Goal: Information Seeking & Learning: Learn about a topic

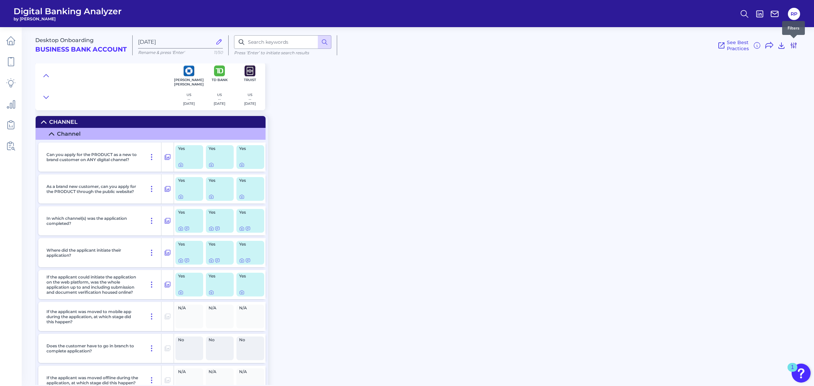
click at [794, 45] on icon at bounding box center [793, 45] width 8 height 8
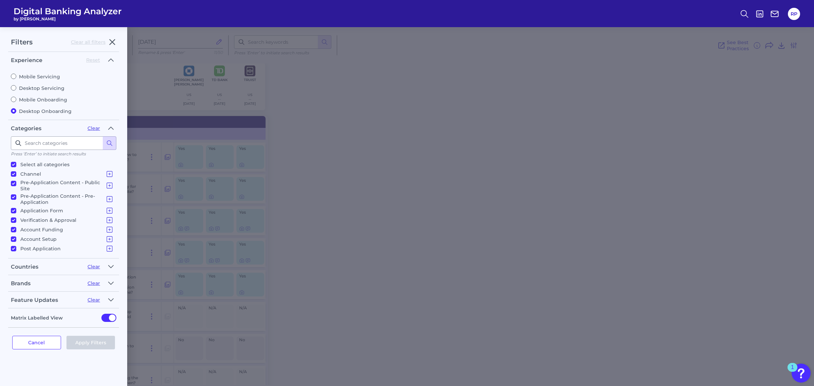
click at [46, 161] on p "Select all categories" at bounding box center [44, 164] width 49 height 8
click at [16, 162] on input "Select all categories" at bounding box center [13, 164] width 5 height 5
checkbox input "false"
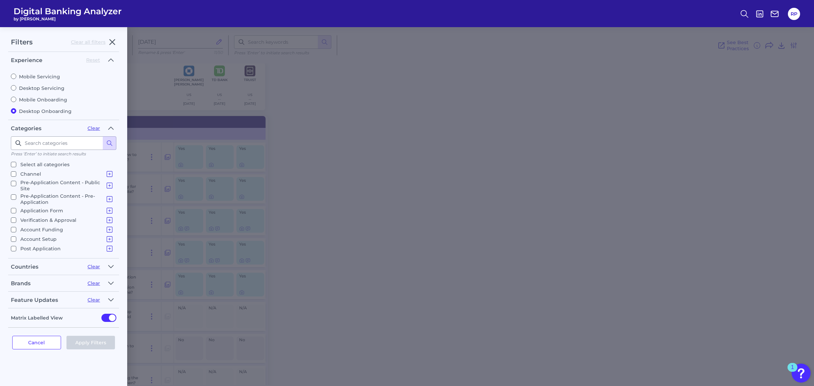
checkbox input "false"
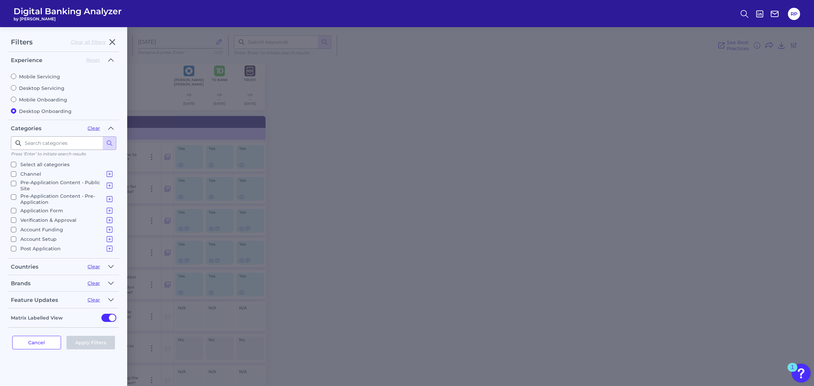
checkbox input "false"
click at [43, 228] on p "Account Funding" at bounding box center [66, 230] width 93 height 8
click at [16, 228] on input "Account Funding Funding Process" at bounding box center [13, 229] width 5 height 5
checkbox input "true"
click at [90, 339] on button "Apply Filters" at bounding box center [90, 343] width 49 height 14
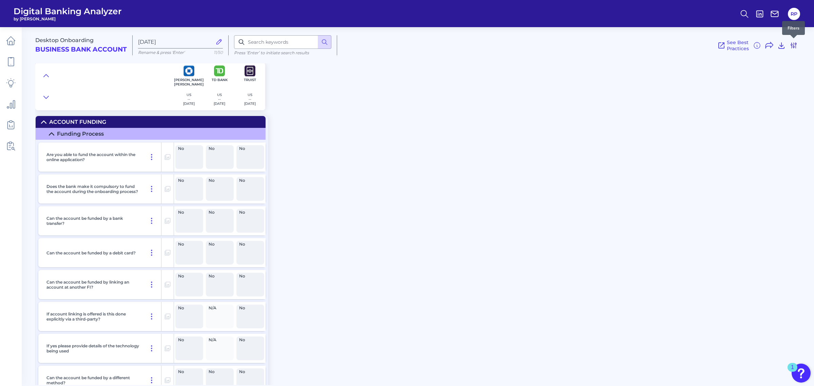
click at [793, 43] on icon at bounding box center [793, 45] width 8 height 8
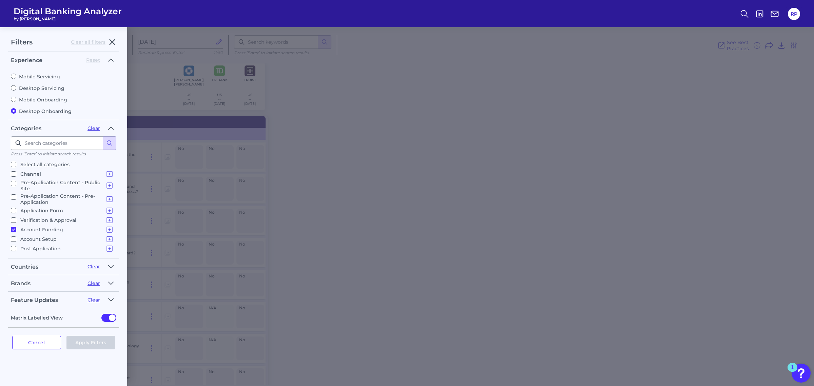
click at [113, 283] on icon "button" at bounding box center [110, 283] width 5 height 8
click at [39, 320] on p "Select all brands" at bounding box center [40, 319] width 40 height 8
click at [16, 320] on input "Select all brands" at bounding box center [13, 319] width 5 height 5
checkbox input "true"
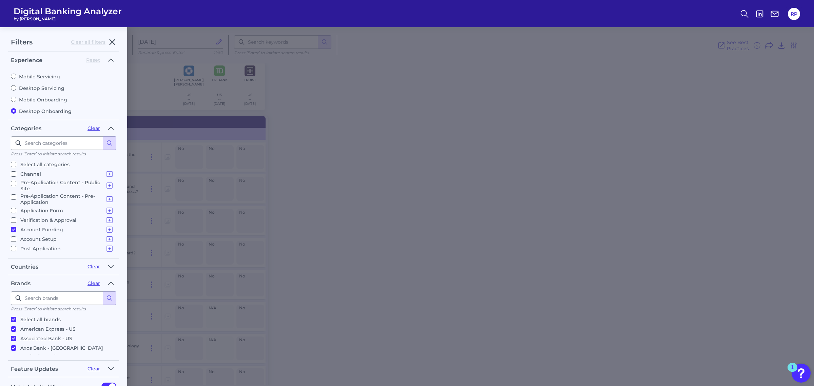
checkbox input "true"
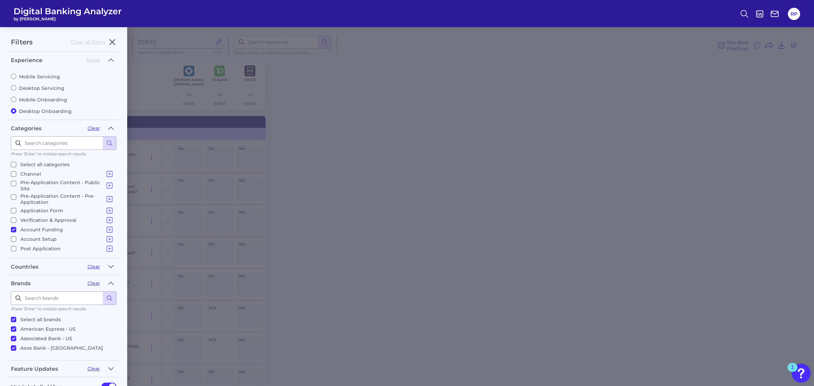
checkbox input "true"
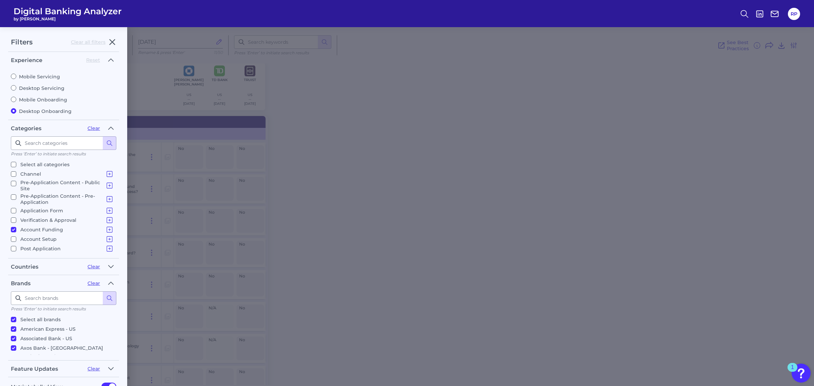
checkbox input "true"
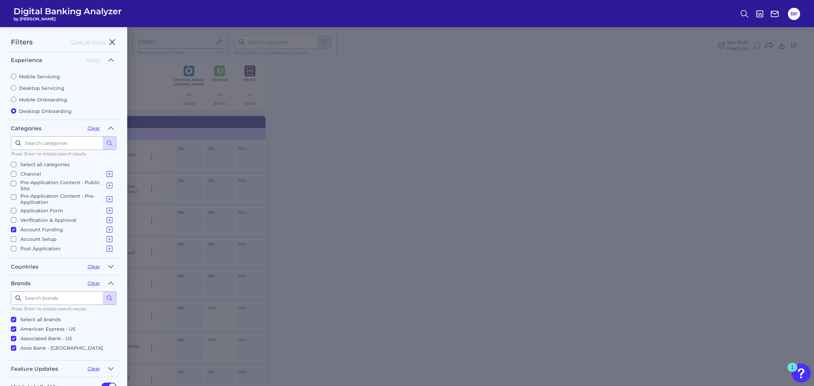
checkbox input "true"
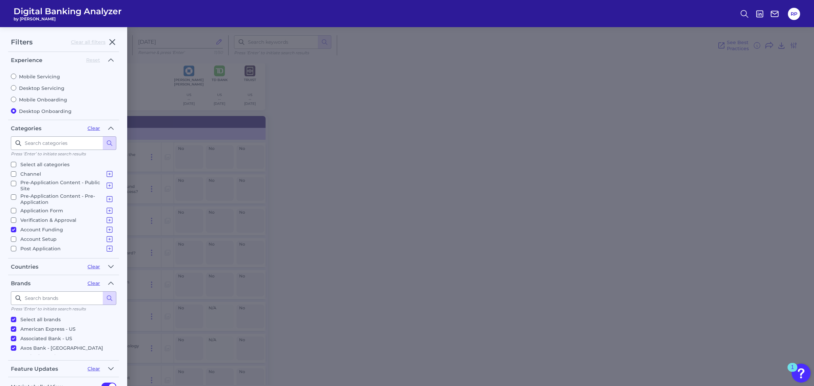
checkbox input "true"
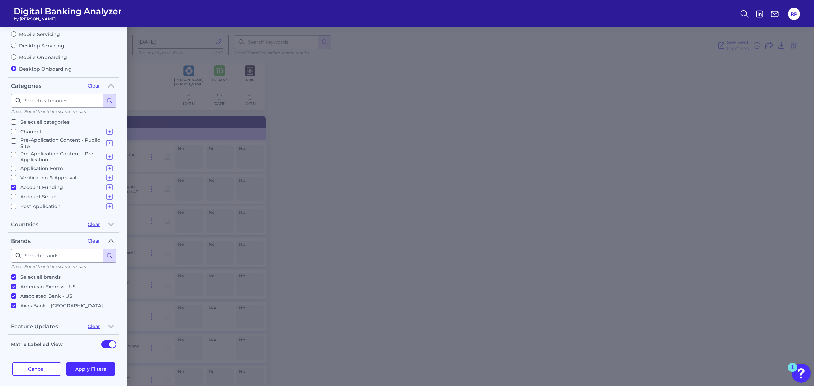
scroll to position [43, 0]
click at [98, 361] on button "Apply Filters" at bounding box center [90, 368] width 49 height 14
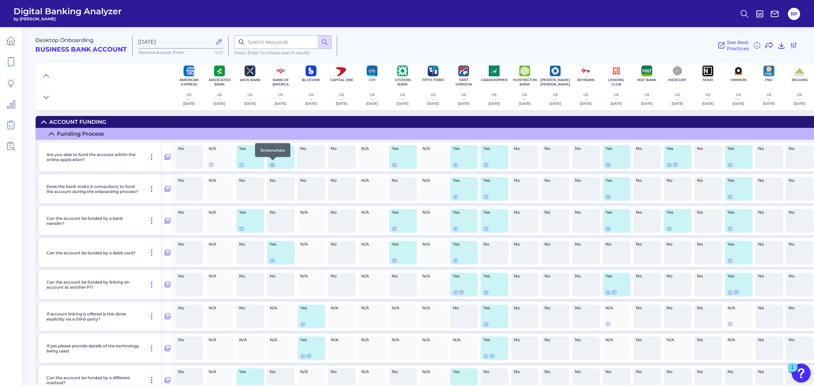
click at [273, 163] on icon at bounding box center [272, 165] width 4 height 4
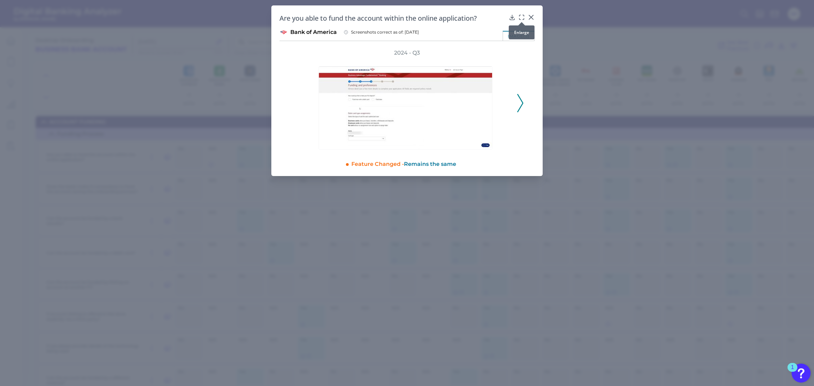
click at [519, 19] on div at bounding box center [521, 22] width 7 height 7
click at [519, 18] on icon at bounding box center [519, 18] width 1 height 1
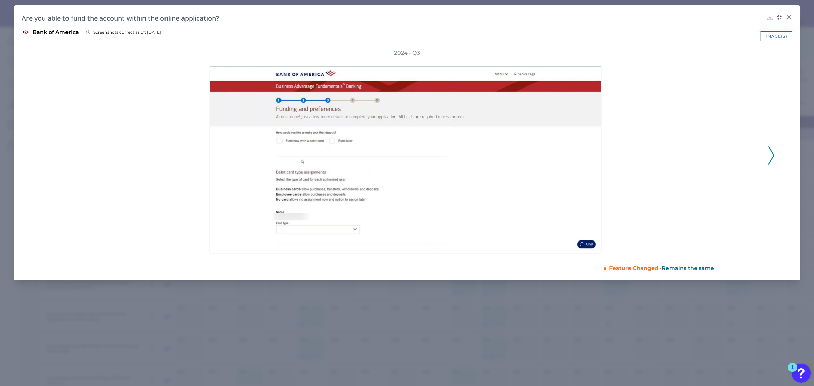
click at [775, 155] on div "2024 - Q3" at bounding box center [407, 151] width 770 height 204
click at [772, 146] on icon at bounding box center [771, 155] width 6 height 18
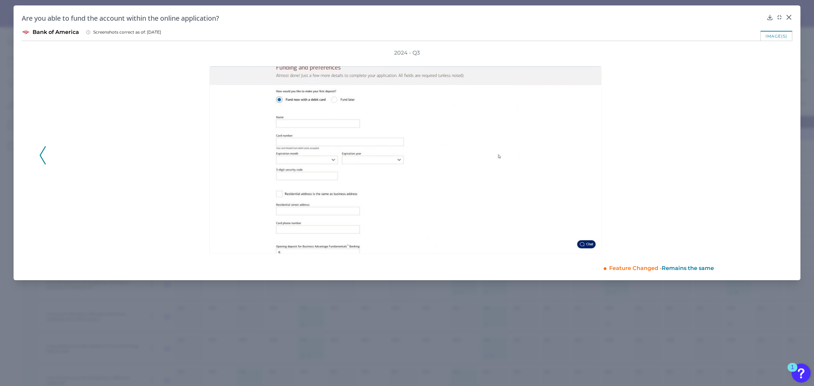
click at [772, 146] on div "2024 - Q3" at bounding box center [406, 151] width 735 height 204
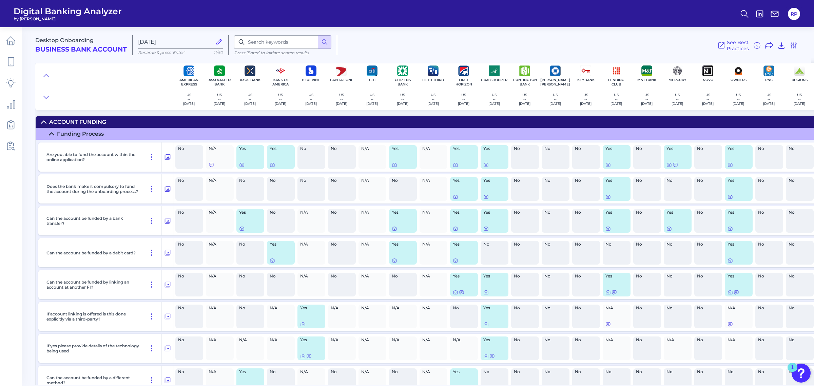
click at [454, 167] on div "Yes" at bounding box center [464, 157] width 28 height 24
click at [454, 166] on icon at bounding box center [455, 164] width 5 height 5
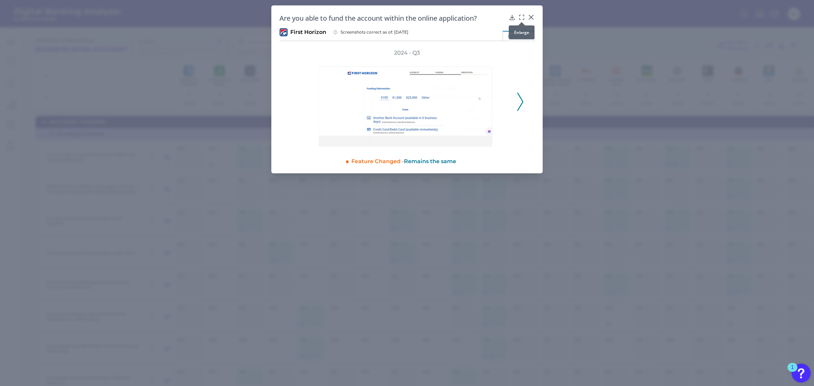
click at [519, 17] on icon at bounding box center [521, 17] width 7 height 7
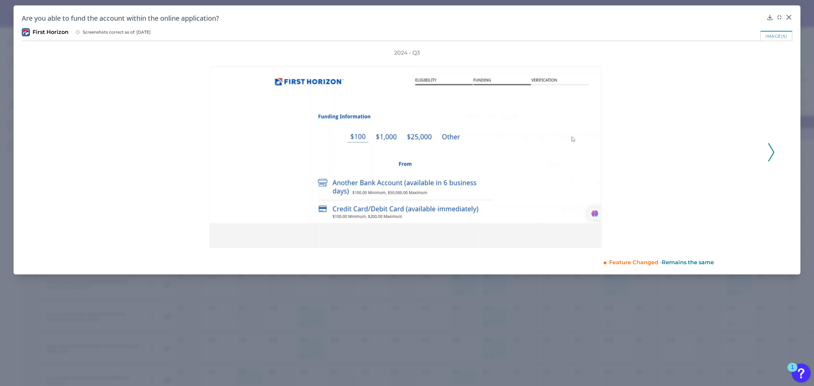
click at [774, 149] on icon at bounding box center [771, 152] width 6 height 18
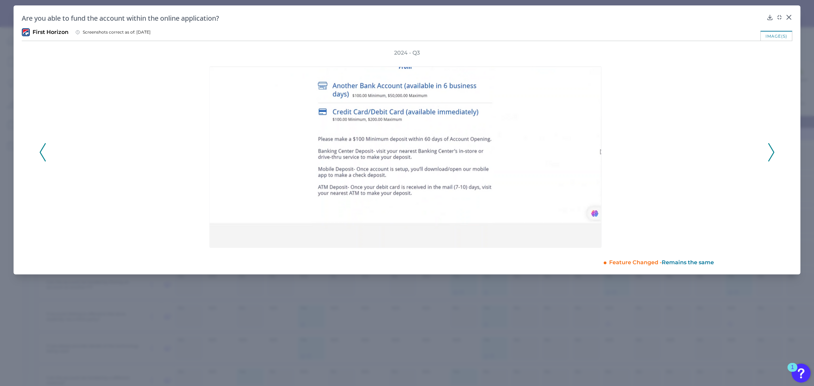
click at [774, 149] on icon at bounding box center [771, 152] width 6 height 18
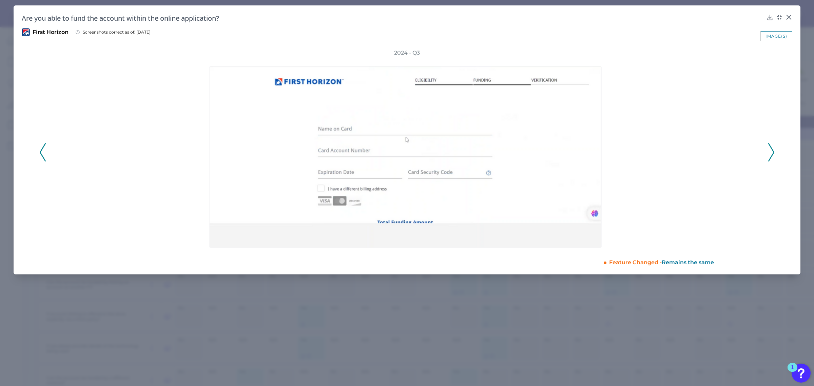
click at [774, 149] on icon at bounding box center [771, 152] width 6 height 18
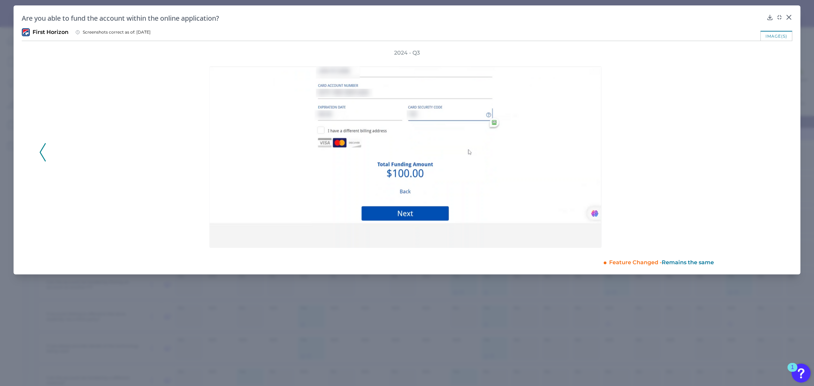
click at [39, 154] on div "2024 - Q3" at bounding box center [406, 148] width 735 height 199
click at [41, 152] on icon at bounding box center [43, 152] width 6 height 18
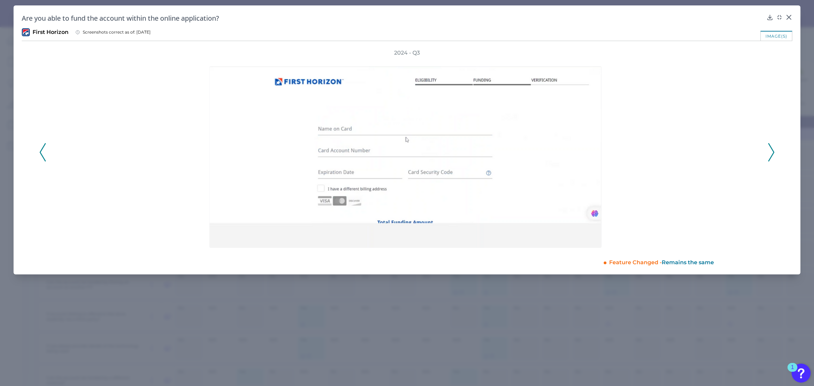
click at [41, 152] on icon at bounding box center [43, 152] width 6 height 18
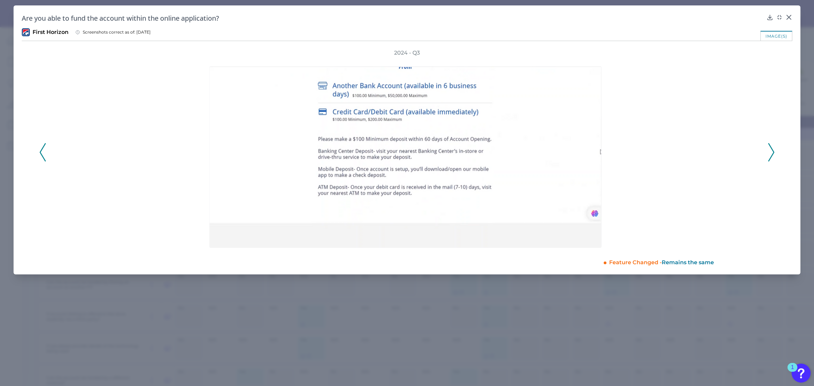
click at [41, 152] on icon at bounding box center [43, 152] width 6 height 18
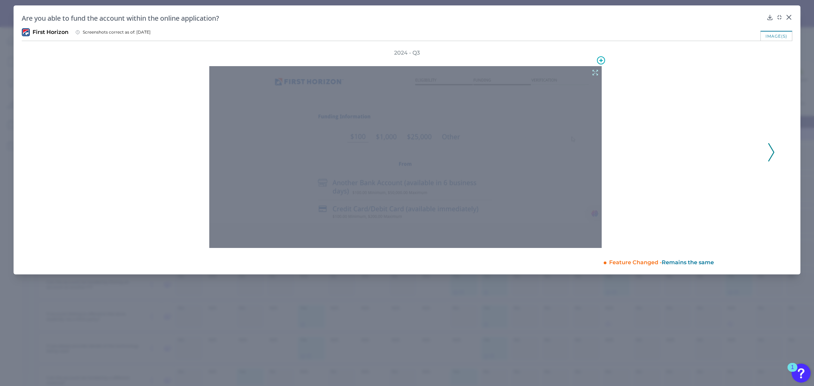
click at [598, 70] on icon at bounding box center [594, 72] width 5 height 5
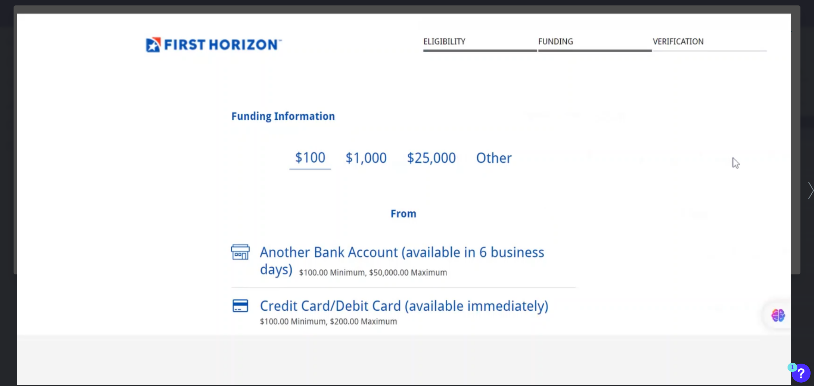
click at [796, 192] on div at bounding box center [407, 193] width 814 height 386
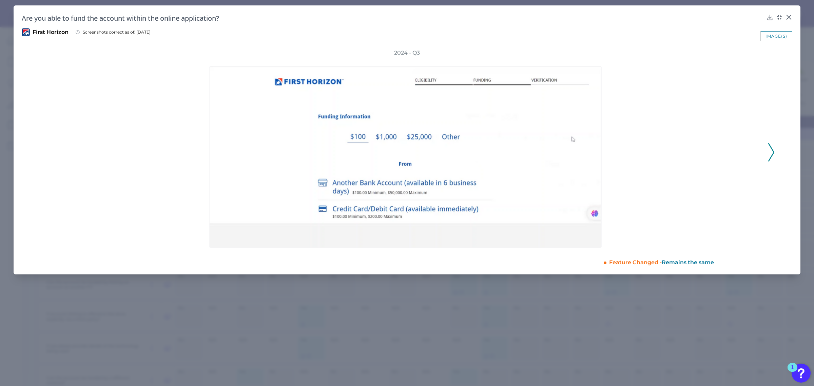
drag, startPoint x: 591, startPoint y: 327, endPoint x: 554, endPoint y: 327, distance: 37.0
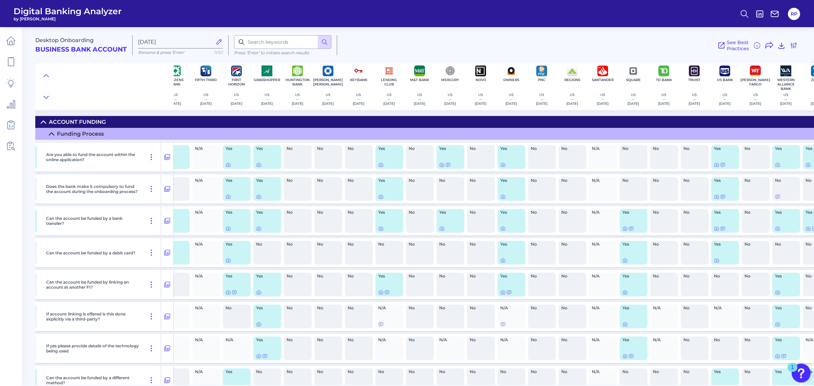
scroll to position [0, 251]
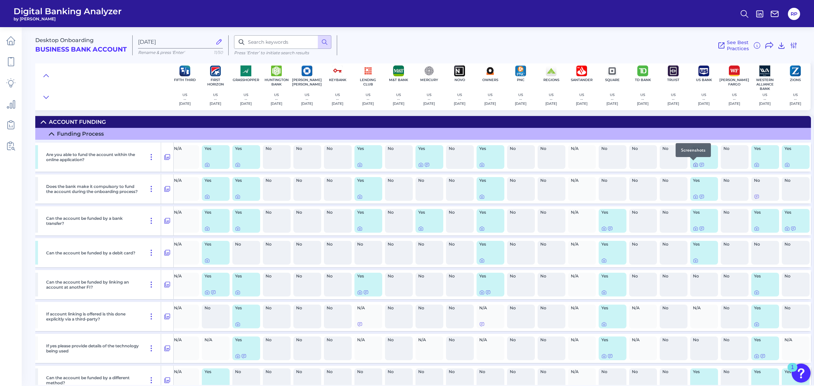
click at [693, 165] on icon at bounding box center [695, 164] width 5 height 5
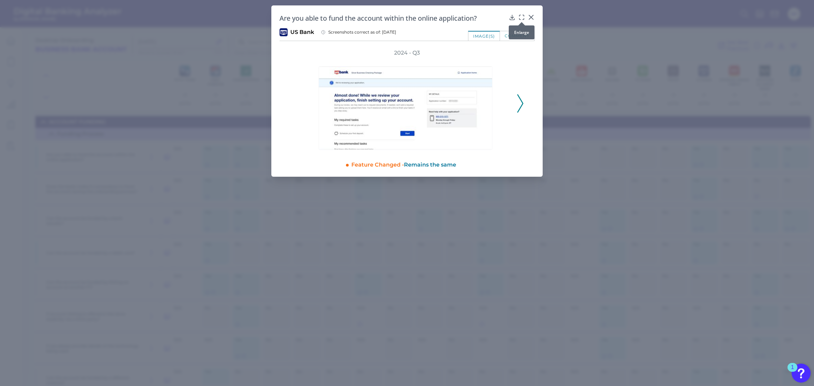
click at [521, 19] on div at bounding box center [521, 22] width 7 height 7
click at [521, 17] on icon at bounding box center [521, 17] width 7 height 7
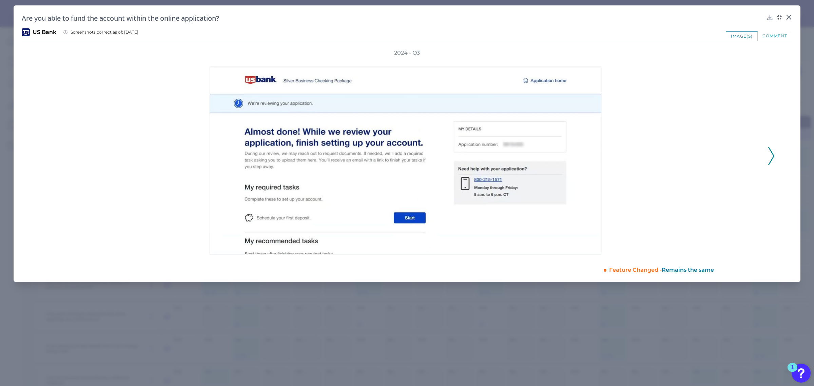
click at [726, 276] on div "Are you able to fund the account within the online application? US Bank Screens…" at bounding box center [407, 143] width 787 height 276
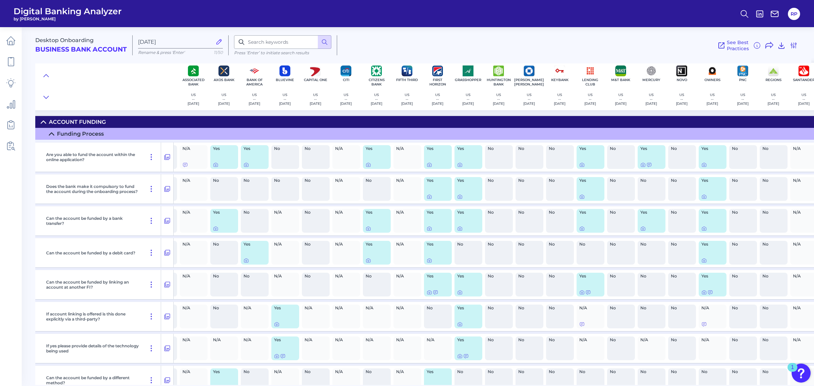
scroll to position [0, 22]
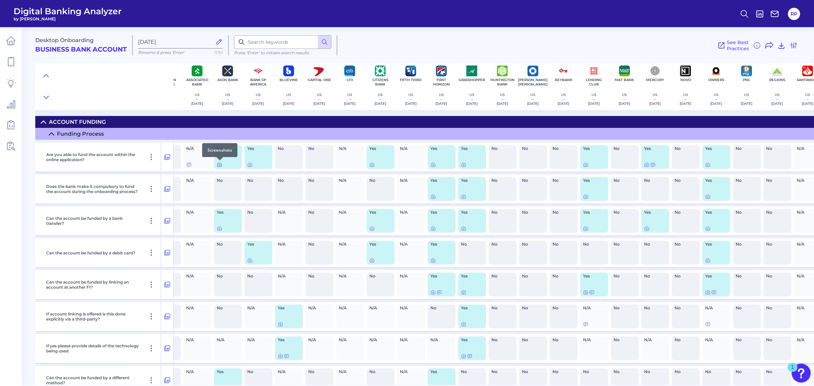
click at [219, 163] on div at bounding box center [219, 160] width 7 height 7
click at [217, 165] on icon at bounding box center [219, 165] width 4 height 4
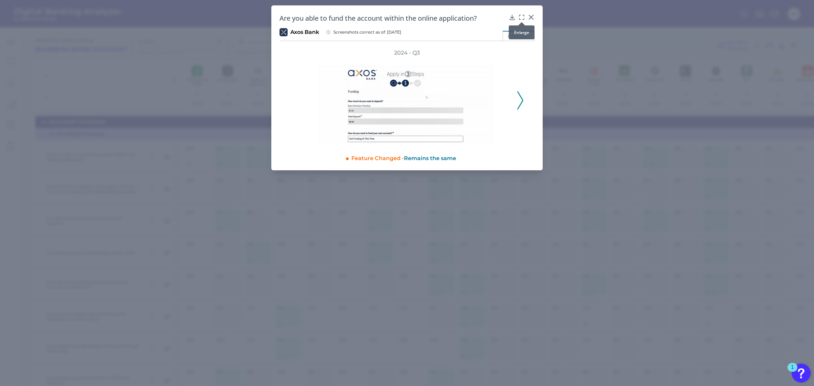
click at [521, 15] on icon at bounding box center [521, 17] width 7 height 7
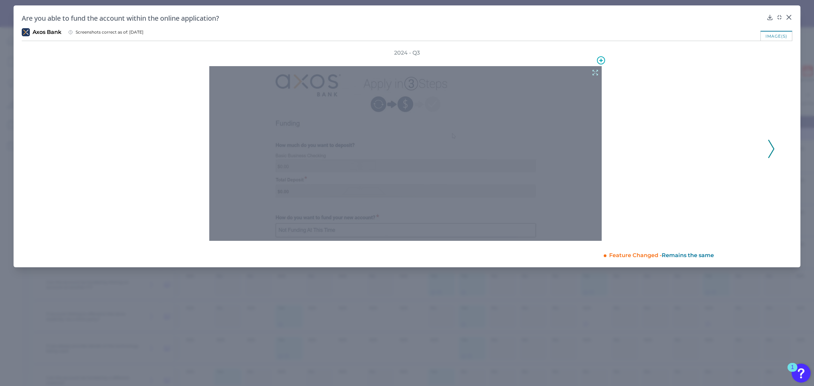
click at [594, 73] on icon at bounding box center [594, 72] width 7 height 7
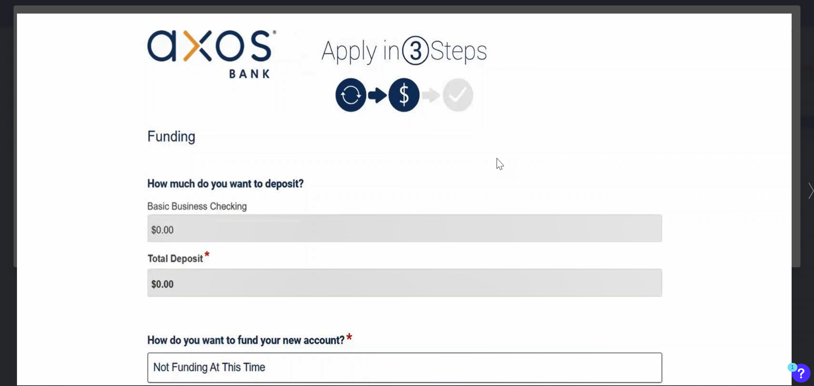
click at [11, 111] on div at bounding box center [407, 193] width 814 height 386
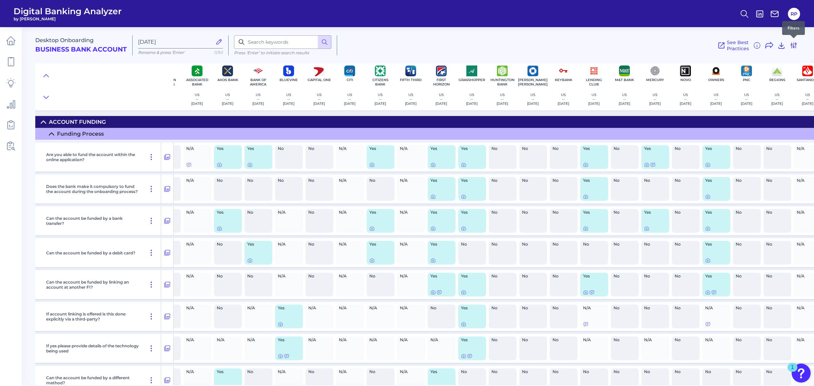
click at [792, 47] on icon at bounding box center [793, 45] width 8 height 8
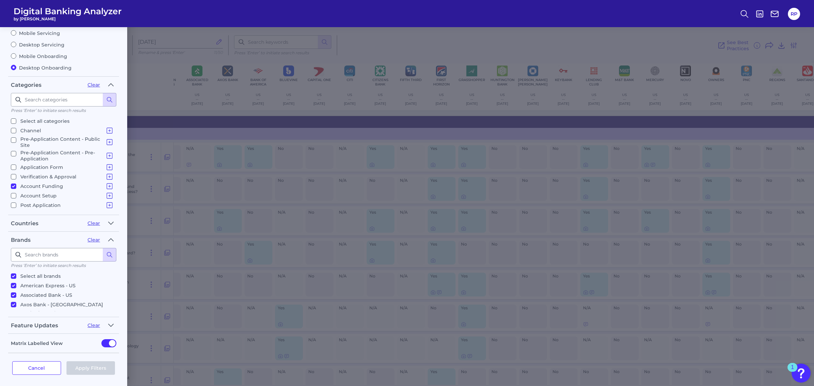
drag, startPoint x: 46, startPoint y: 192, endPoint x: 48, endPoint y: 200, distance: 8.7
click at [46, 192] on p "Account Setup" at bounding box center [66, 196] width 93 height 8
click at [16, 193] on input "Account Setup Agreement & Signature Card Setup Online Account Set Up" at bounding box center [13, 195] width 5 height 5
checkbox input "true"
click at [47, 204] on p "Post Application" at bounding box center [66, 205] width 93 height 8
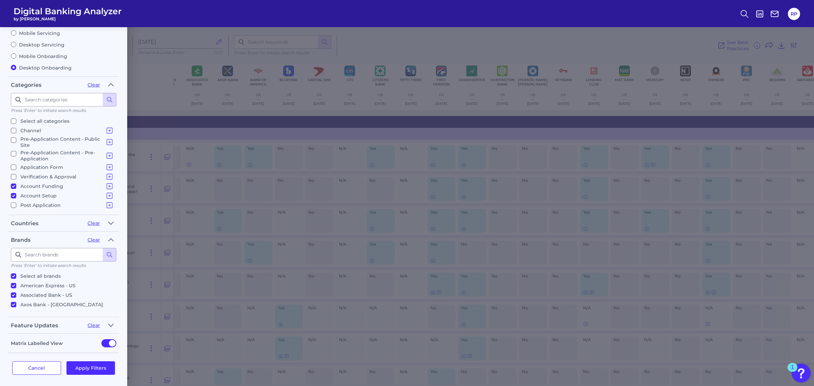
click at [16, 204] on input "Post Application Account Confirmation Online Account Servicing Communication" at bounding box center [13, 204] width 5 height 5
checkbox input "true"
click at [95, 364] on button "Apply Filters" at bounding box center [90, 368] width 49 height 14
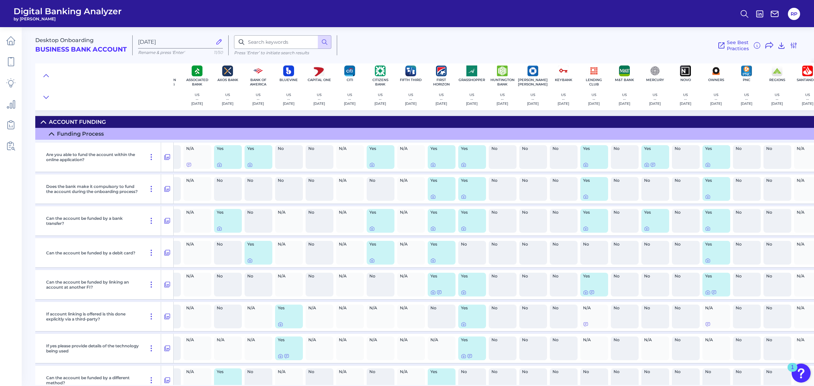
click at [112, 124] on summary "Account Funding" at bounding box center [524, 122] width 1023 height 12
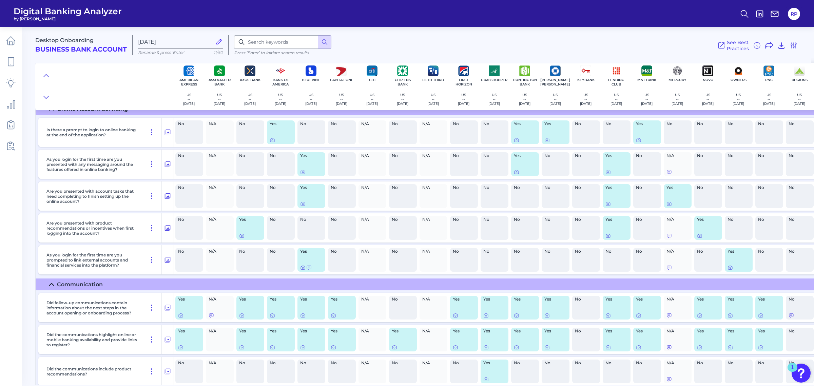
scroll to position [1438, 0]
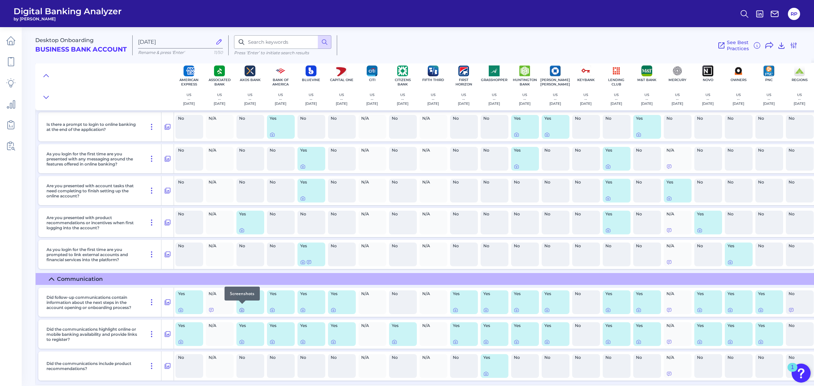
click at [241, 310] on icon at bounding box center [241, 310] width 1 height 1
click at [302, 262] on icon at bounding box center [302, 262] width 1 height 1
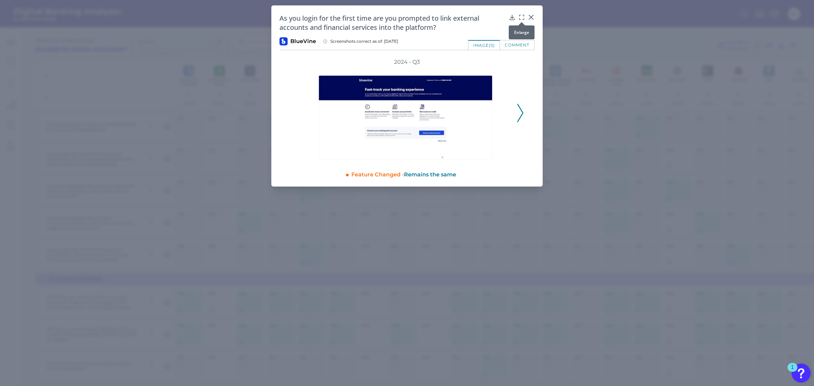
click at [524, 17] on icon at bounding box center [521, 17] width 7 height 7
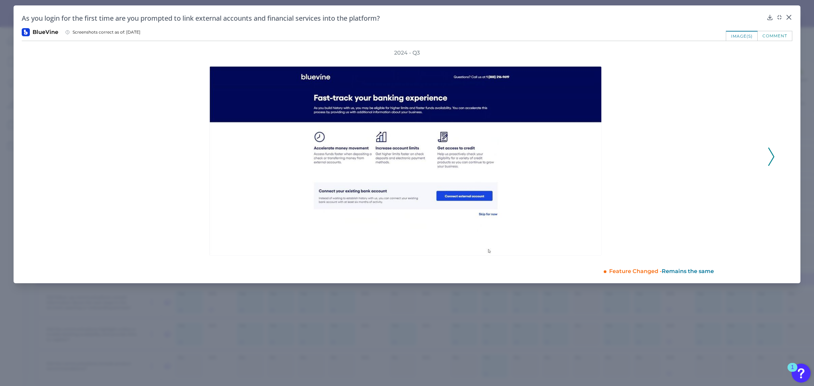
click at [775, 155] on div "2024 - Q3" at bounding box center [407, 153] width 770 height 208
click at [772, 155] on icon at bounding box center [771, 157] width 6 height 18
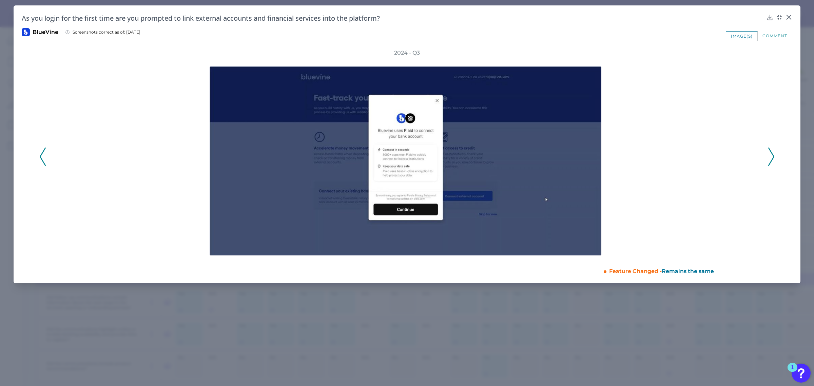
click at [772, 155] on icon at bounding box center [771, 157] width 6 height 18
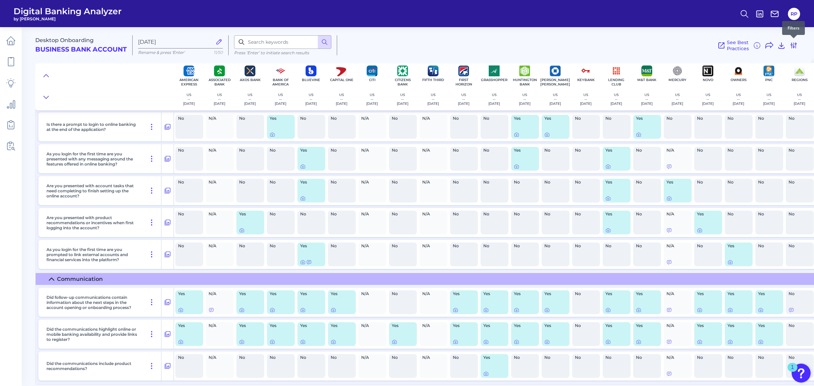
click at [790, 44] on icon at bounding box center [793, 45] width 8 height 8
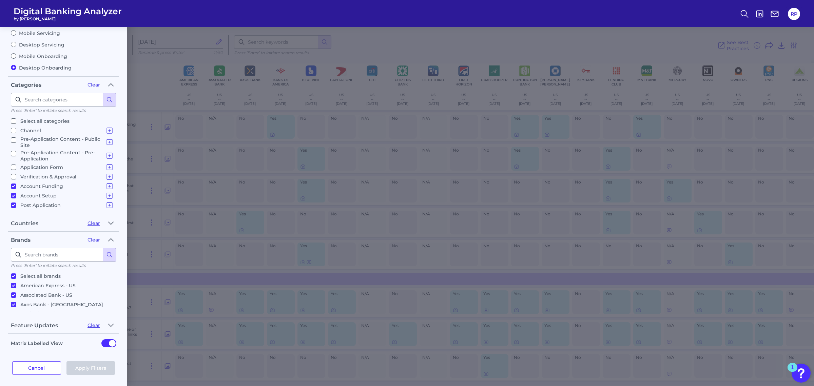
click at [42, 53] on label "Mobile Onboarding" at bounding box center [63, 56] width 105 height 6
click at [16, 53] on input "Mobile Onboarding" at bounding box center [13, 55] width 5 height 5
radio input "true"
radio input "false"
checkbox input "true"
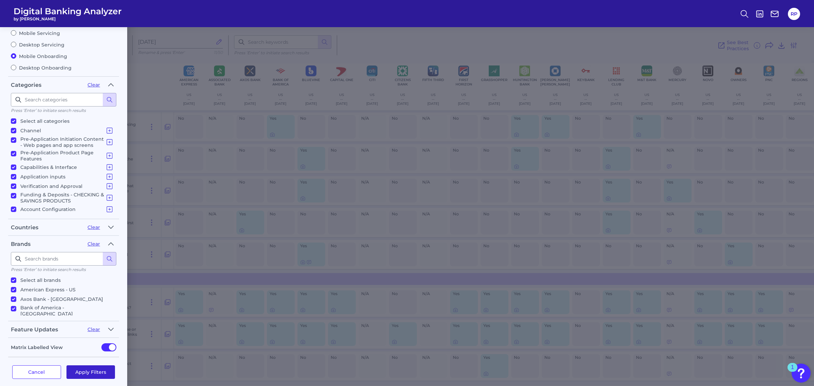
click at [100, 368] on button "Apply Filters" at bounding box center [90, 372] width 49 height 14
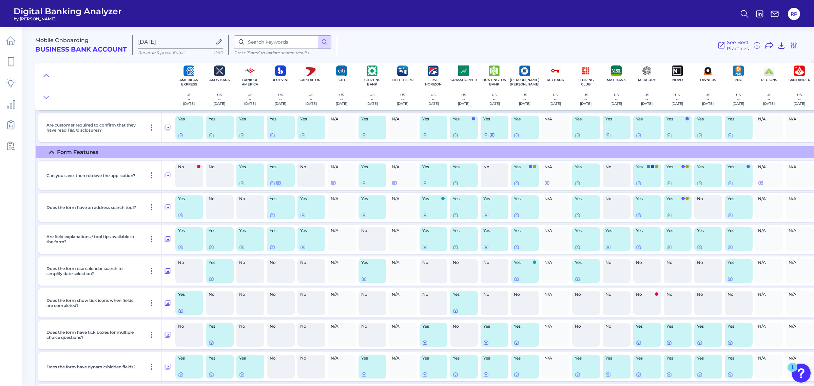
click at [46, 75] on icon at bounding box center [46, 75] width 5 height 2
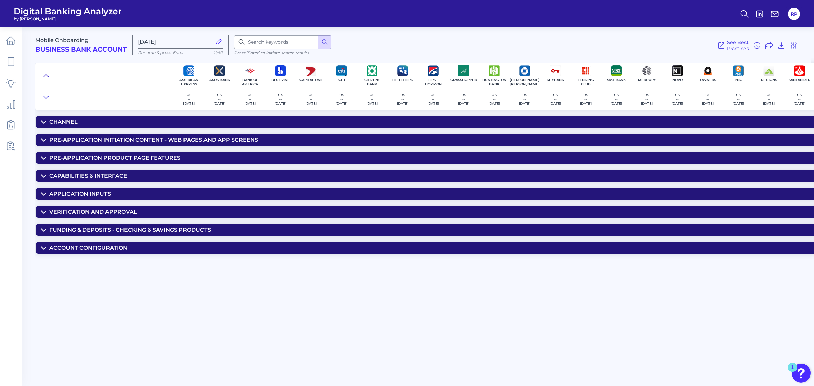
scroll to position [0, 0]
click at [94, 249] on div "Account Configuration" at bounding box center [88, 247] width 78 height 6
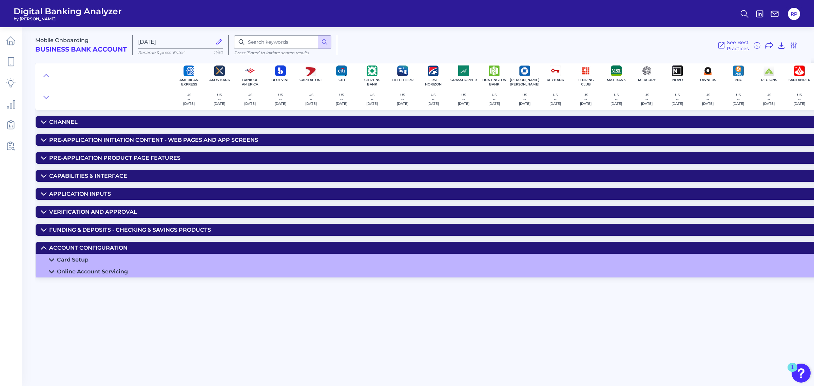
click at [106, 269] on div "Online Account Servicing" at bounding box center [92, 271] width 71 height 6
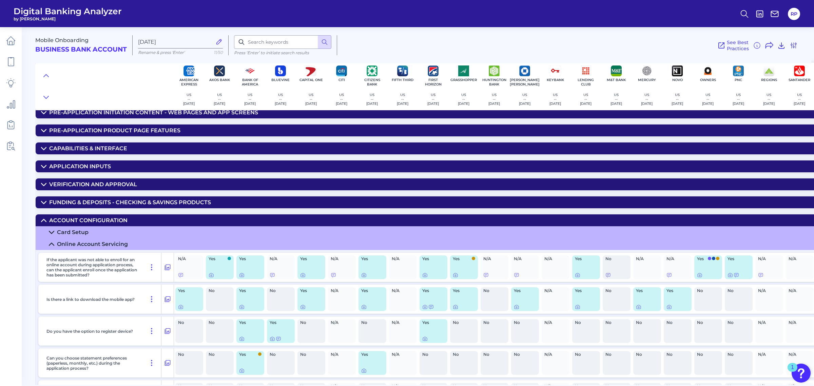
scroll to position [42, 0]
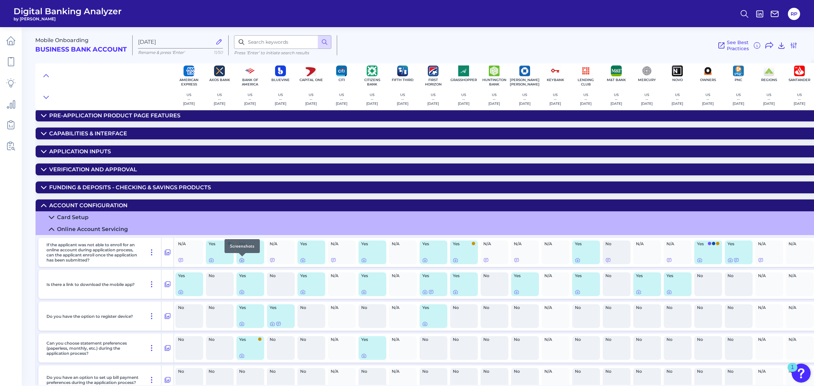
click at [242, 260] on icon at bounding box center [241, 259] width 5 height 5
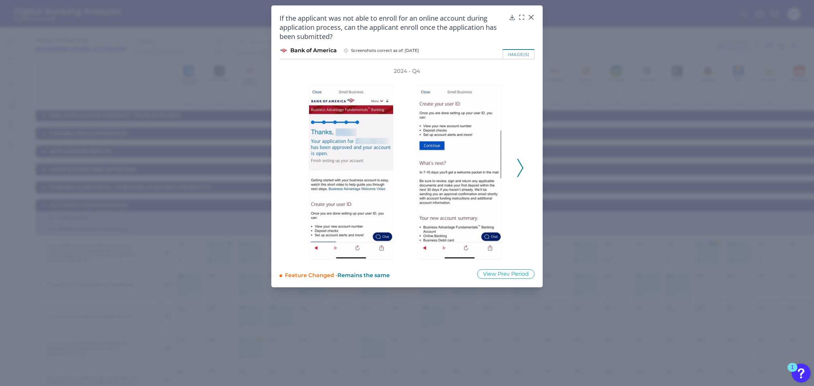
click at [520, 167] on icon at bounding box center [520, 168] width 6 height 18
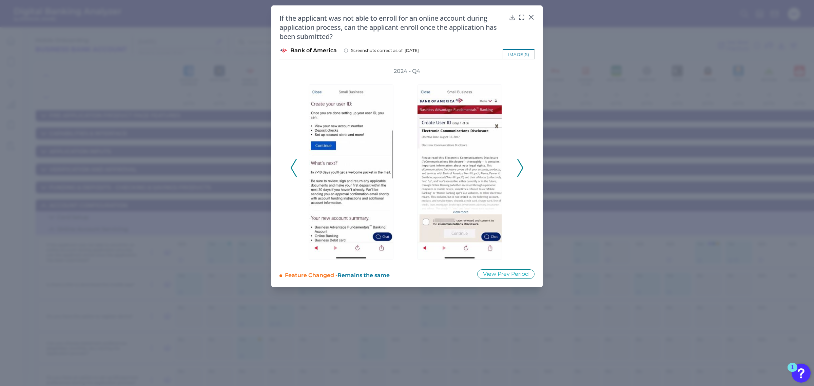
click at [520, 167] on icon at bounding box center [520, 168] width 6 height 18
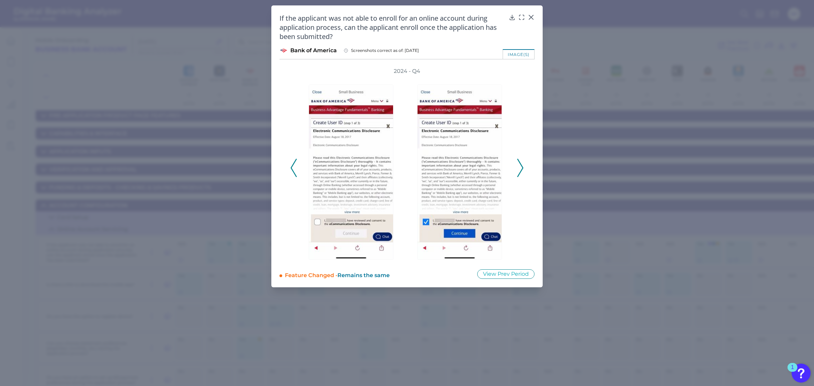
click at [520, 167] on icon at bounding box center [520, 168] width 6 height 18
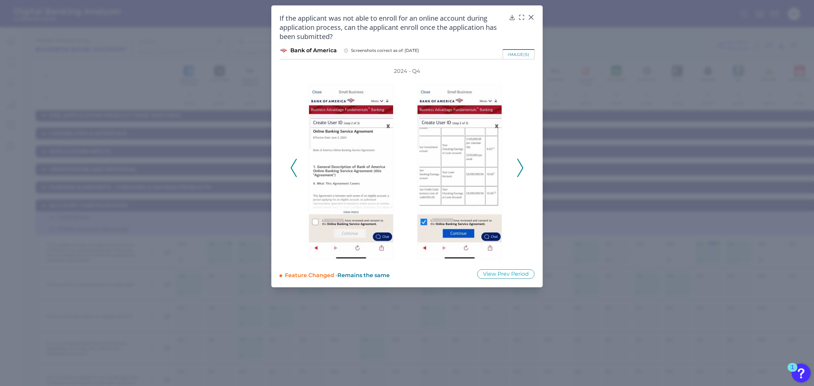
click at [520, 167] on icon at bounding box center [520, 168] width 6 height 18
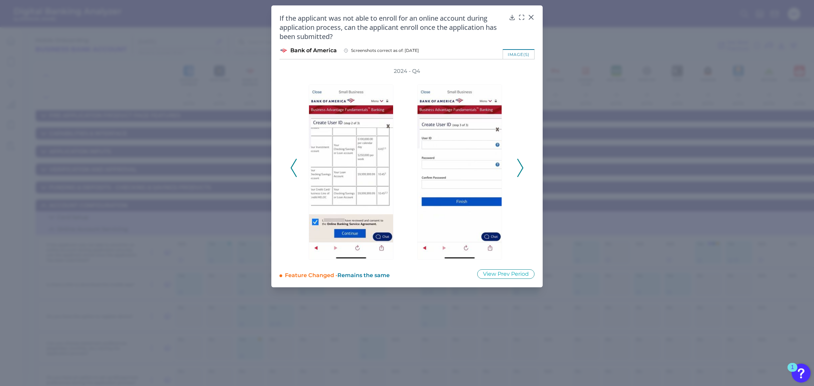
click at [520, 167] on icon at bounding box center [520, 168] width 6 height 18
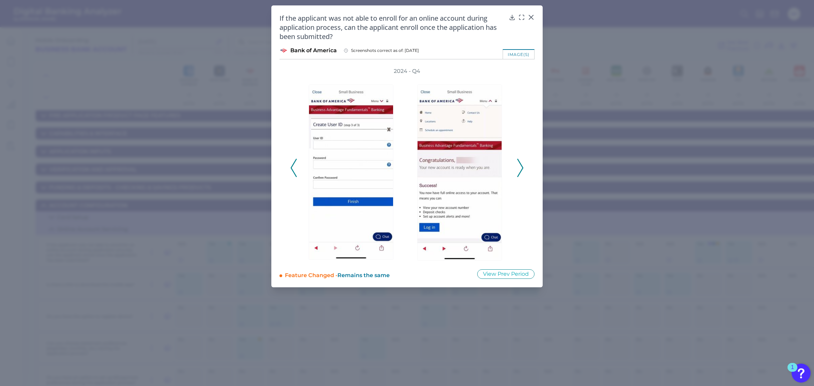
click at [520, 167] on icon at bounding box center [520, 168] width 6 height 18
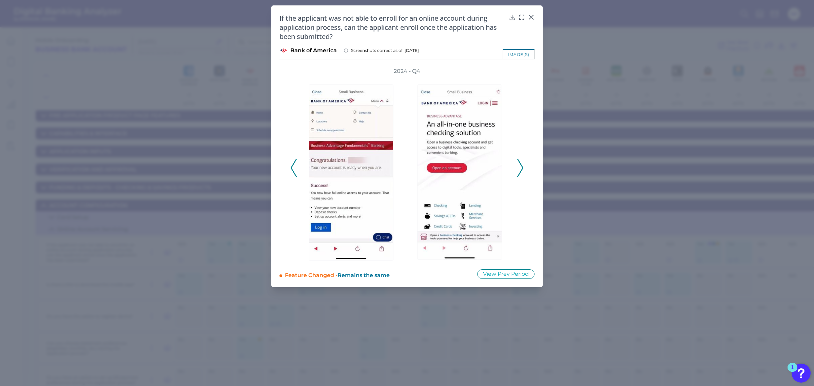
click at [520, 167] on icon at bounding box center [520, 168] width 6 height 18
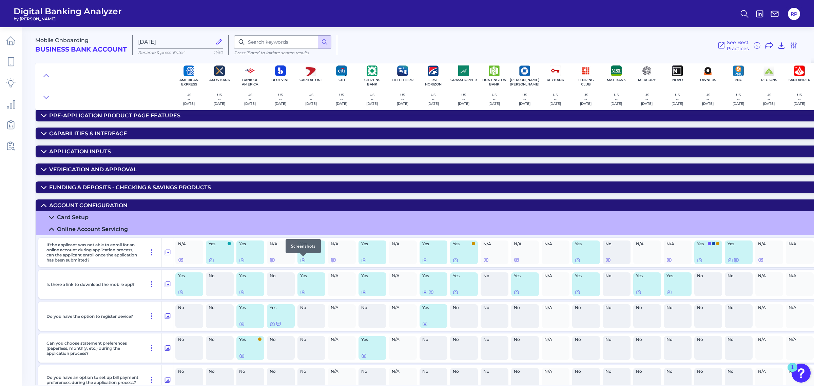
click at [300, 262] on icon at bounding box center [302, 259] width 5 height 5
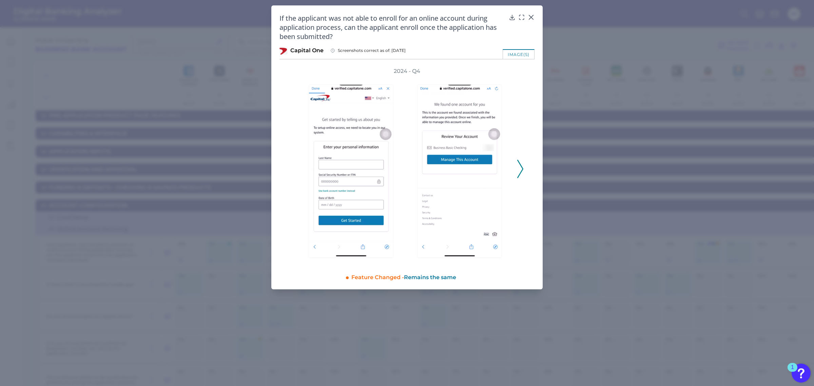
click at [518, 167] on icon at bounding box center [520, 169] width 6 height 18
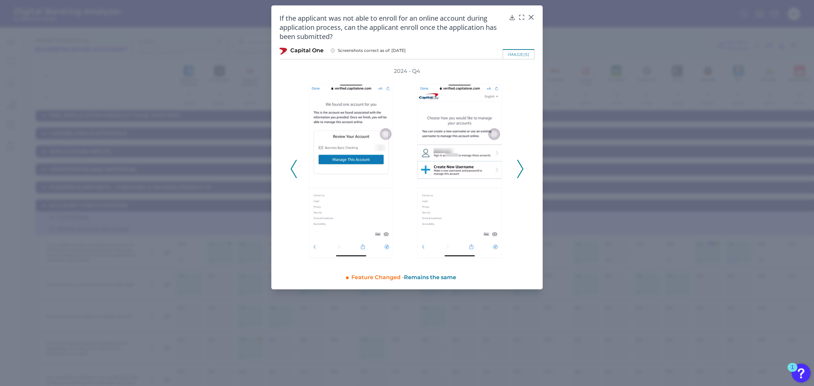
click at [518, 167] on icon at bounding box center [520, 169] width 6 height 18
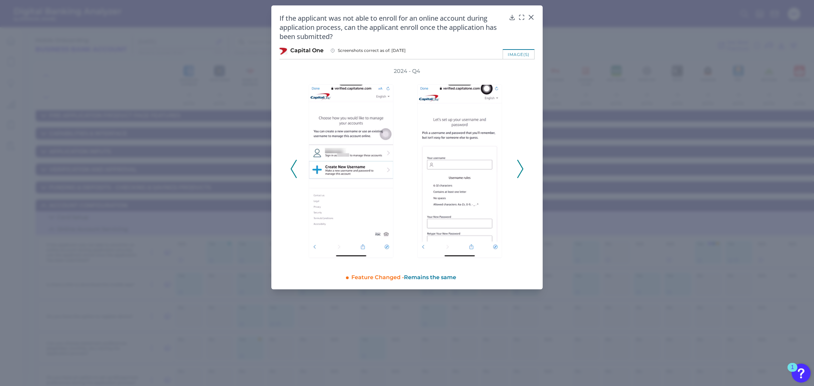
click at [518, 167] on icon at bounding box center [520, 169] width 6 height 18
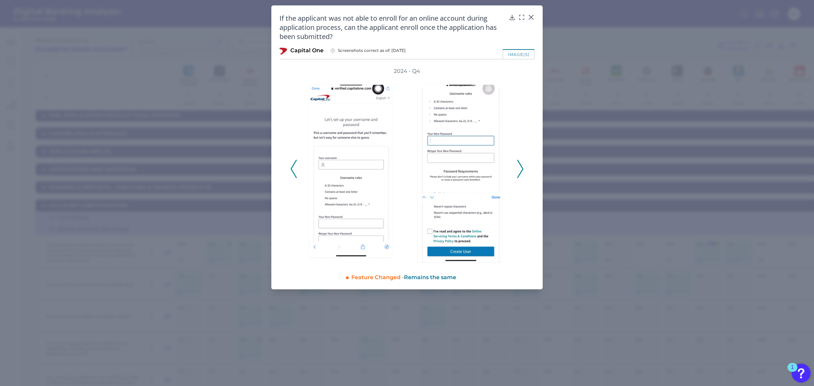
click at [518, 167] on icon at bounding box center [520, 169] width 6 height 18
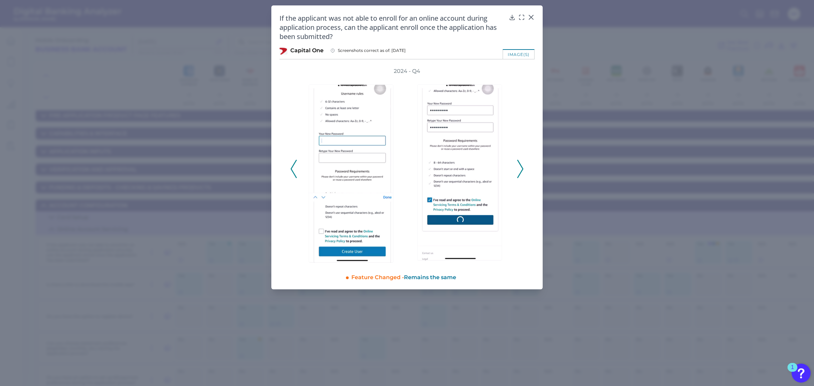
click at [518, 167] on icon at bounding box center [520, 169] width 6 height 18
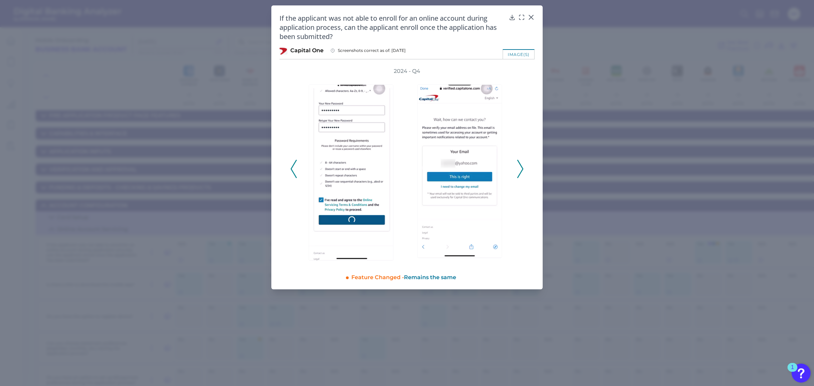
click at [518, 167] on icon at bounding box center [520, 169] width 6 height 18
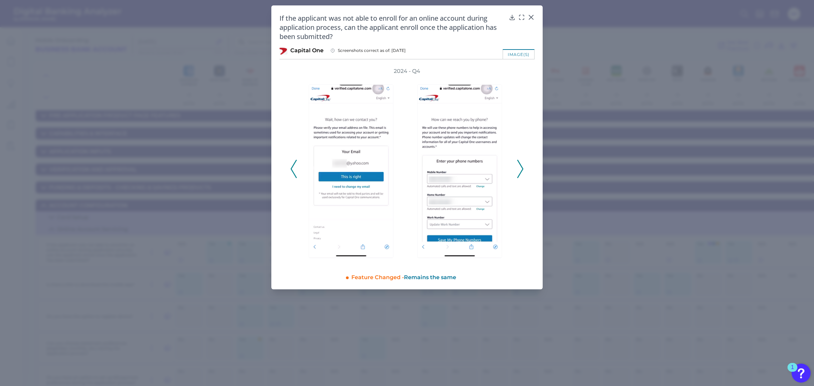
click at [518, 167] on icon at bounding box center [520, 169] width 6 height 18
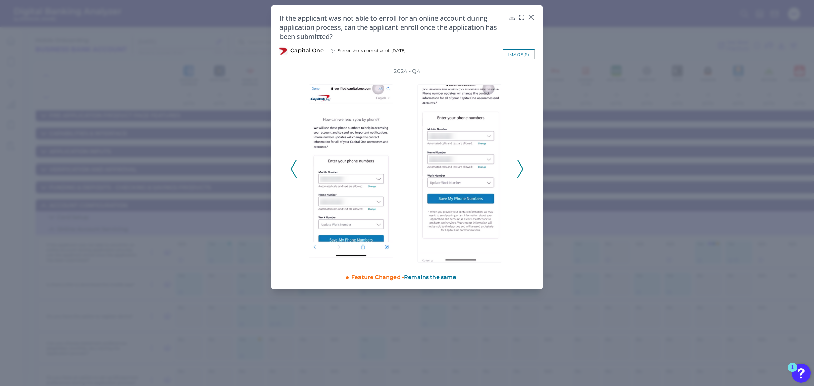
click at [518, 167] on icon at bounding box center [520, 169] width 6 height 18
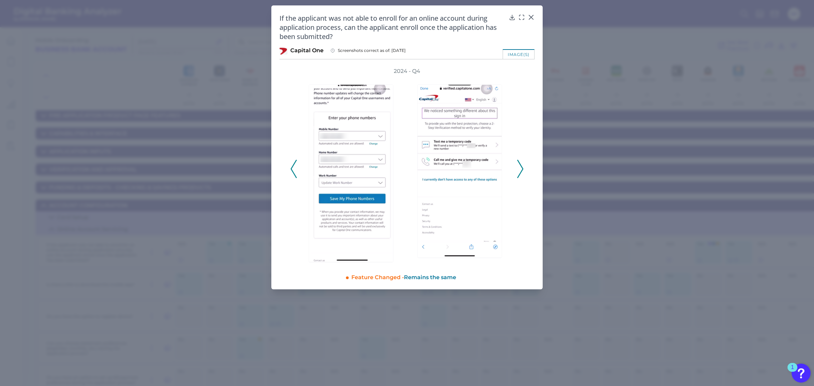
click at [518, 167] on icon at bounding box center [520, 169] width 6 height 18
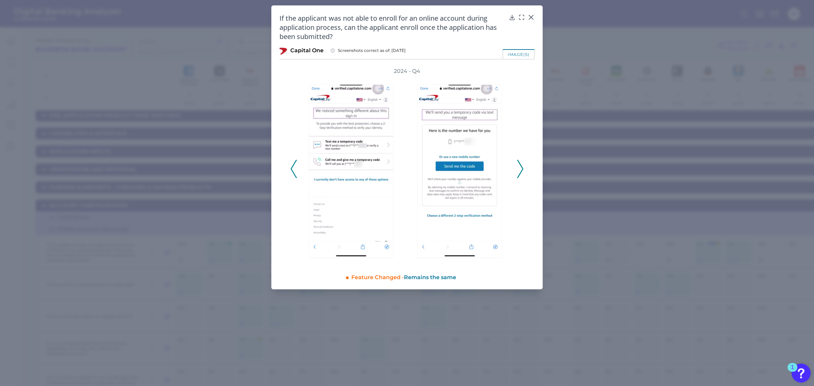
click at [518, 167] on icon at bounding box center [520, 169] width 6 height 18
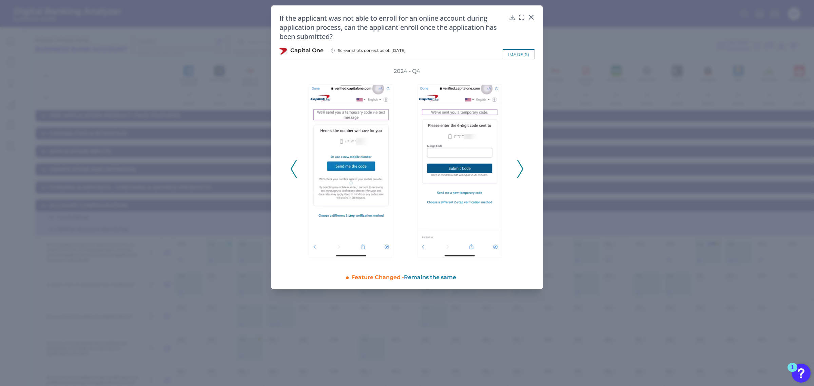
click at [518, 167] on icon at bounding box center [520, 169] width 6 height 18
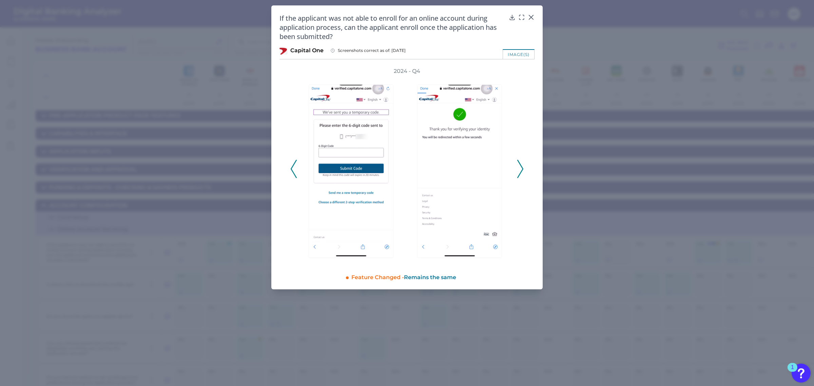
click at [518, 167] on icon at bounding box center [520, 169] width 6 height 18
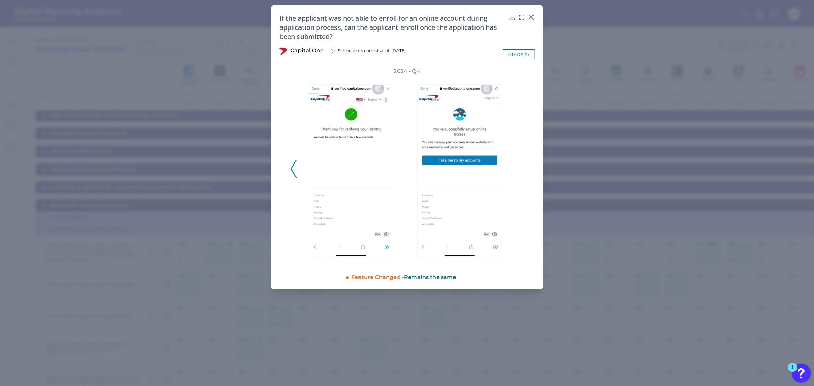
click at [518, 167] on div "2024 - Q4" at bounding box center [406, 164] width 233 height 195
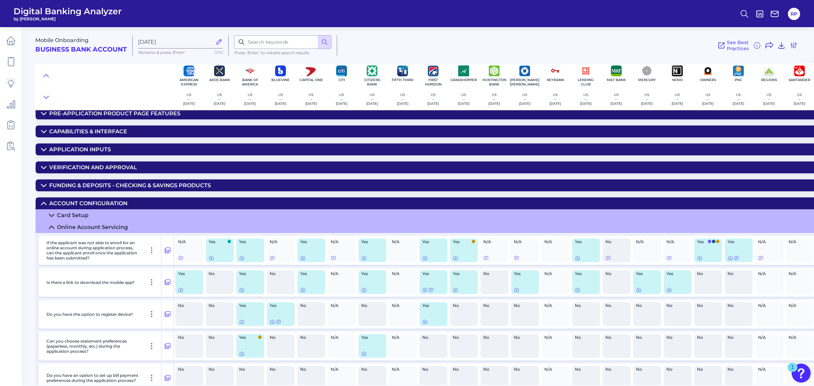
scroll to position [27, 0]
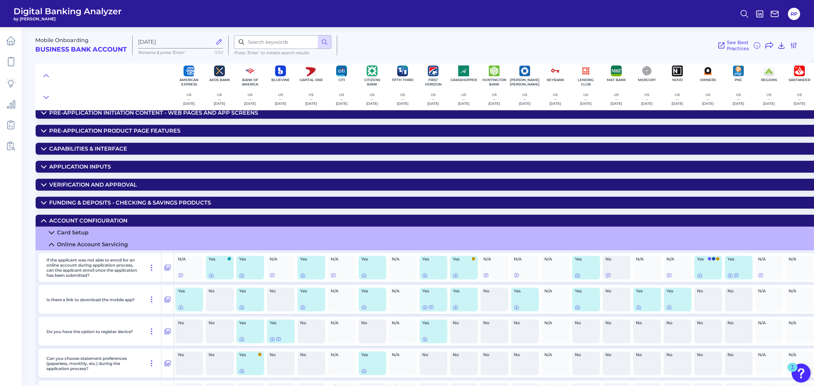
click at [109, 229] on summary "Card Setup" at bounding box center [532, 233] width 993 height 12
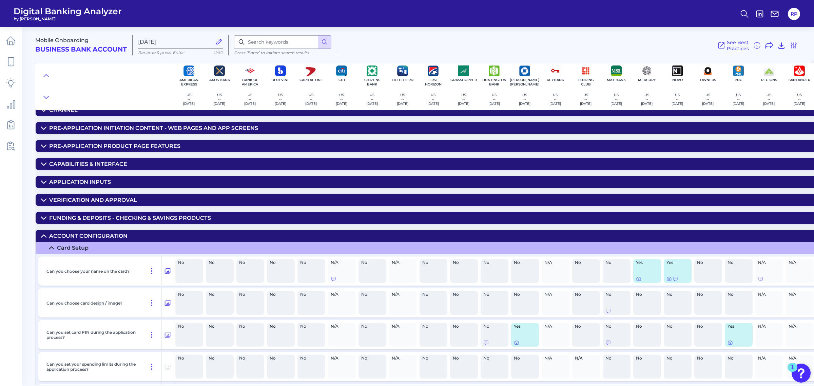
scroll to position [0, 0]
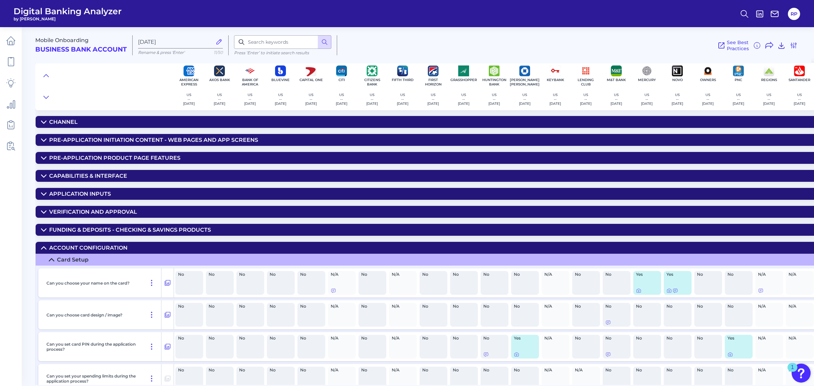
click at [169, 226] on summary "Funding & Deposits - CHECKING & SAVINGS PRODUCTS" at bounding box center [532, 230] width 993 height 12
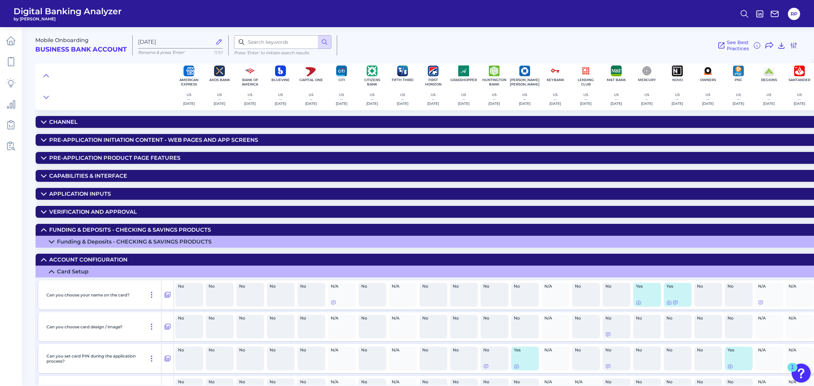
click at [172, 237] on summary "Funding & Deposits - CHECKING & SAVINGS PRODUCTS" at bounding box center [532, 242] width 993 height 12
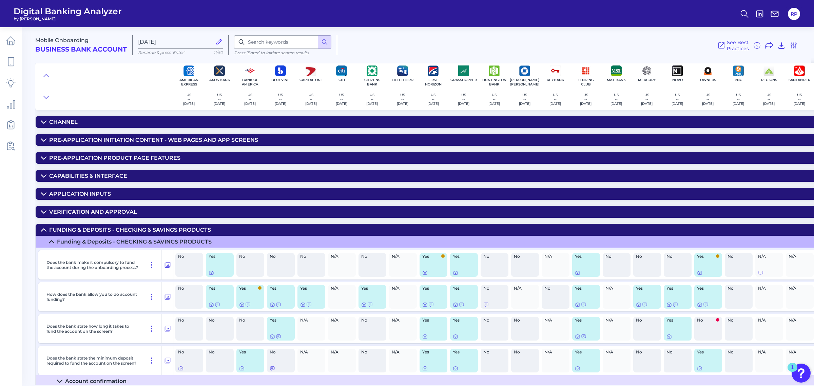
click at [159, 120] on summary "Channel" at bounding box center [532, 122] width 993 height 12
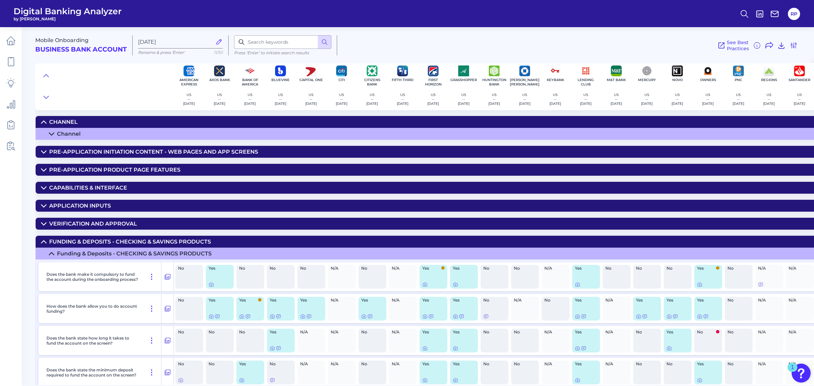
click at [153, 136] on summary "Channel" at bounding box center [532, 134] width 993 height 12
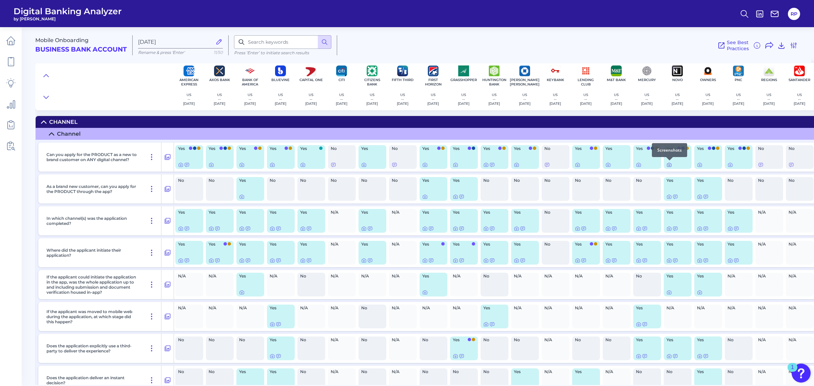
click at [668, 165] on icon at bounding box center [668, 164] width 1 height 1
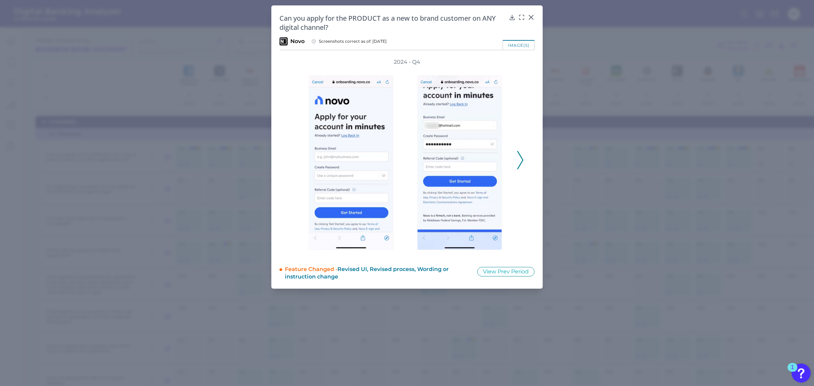
click at [523, 158] on polyline at bounding box center [519, 160] width 5 height 17
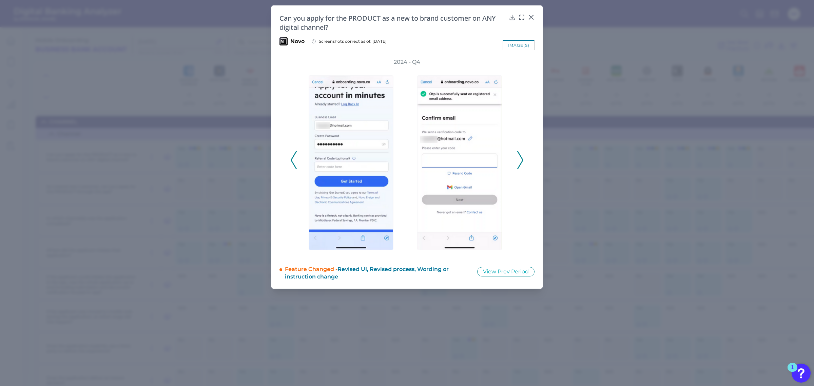
click at [294, 164] on icon at bounding box center [294, 160] width 6 height 18
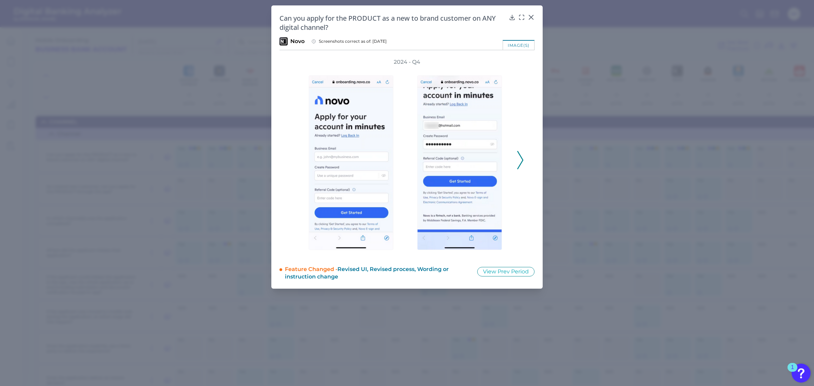
click at [517, 155] on icon at bounding box center [520, 160] width 6 height 18
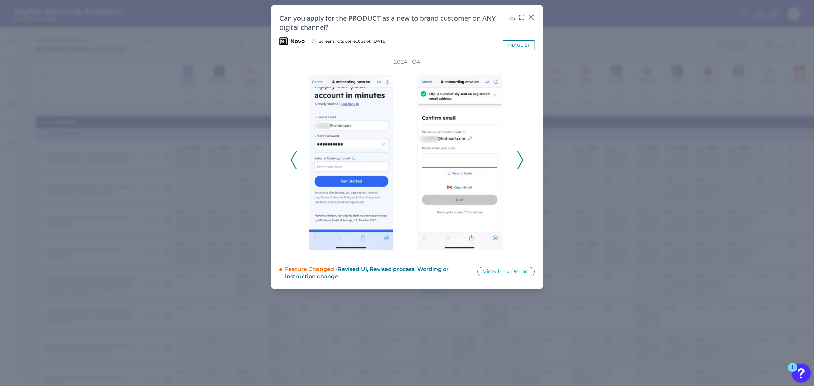
click at [517, 155] on icon at bounding box center [520, 160] width 6 height 18
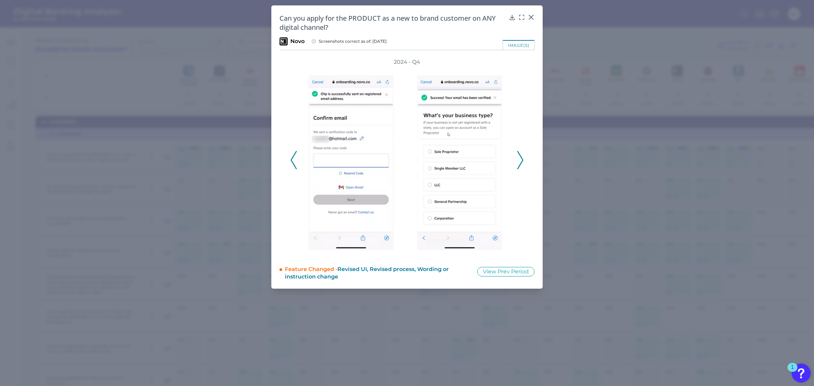
click at [517, 155] on icon at bounding box center [520, 160] width 6 height 18
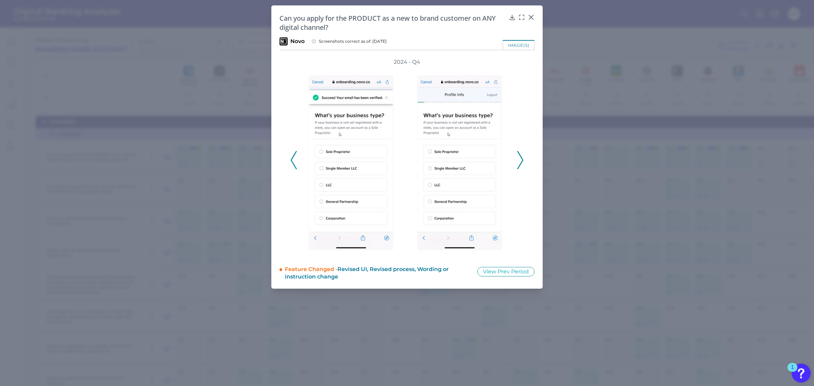
click at [517, 155] on icon at bounding box center [520, 160] width 6 height 18
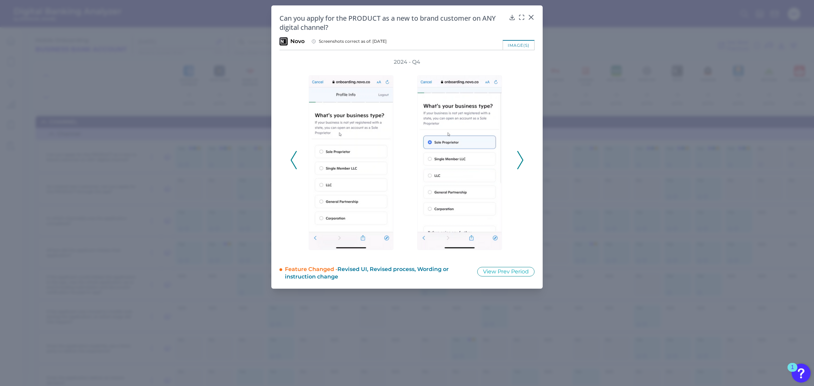
click at [517, 155] on icon at bounding box center [520, 160] width 6 height 18
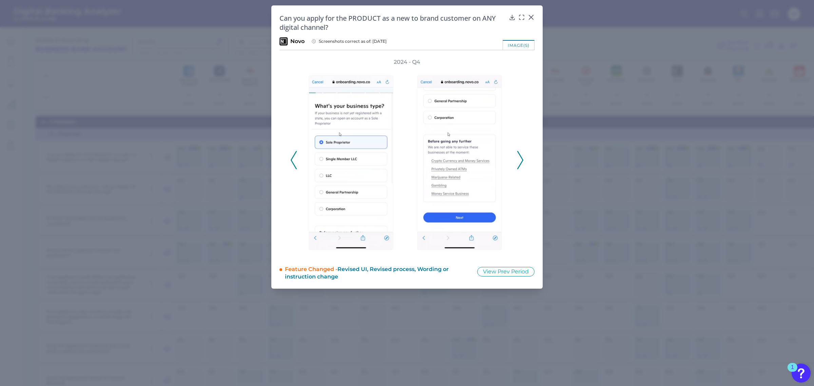
click at [517, 155] on icon at bounding box center [520, 160] width 6 height 18
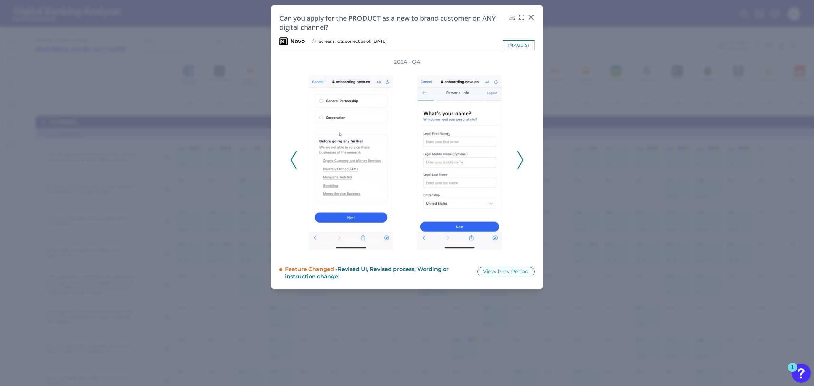
click at [517, 155] on icon at bounding box center [520, 160] width 6 height 18
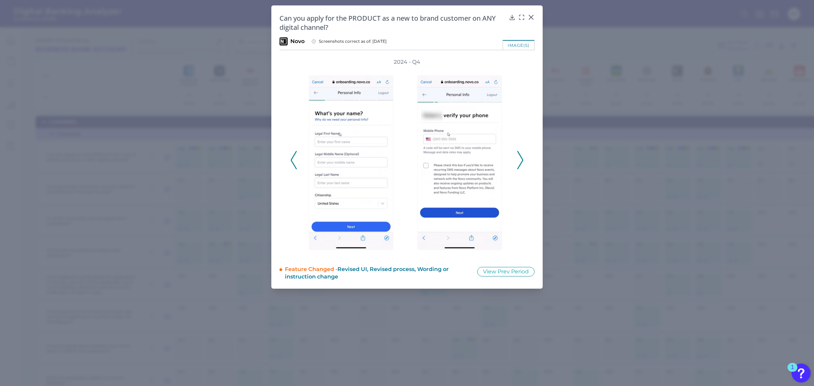
click at [517, 155] on icon at bounding box center [520, 160] width 6 height 18
click at [520, 16] on icon at bounding box center [521, 17] width 7 height 7
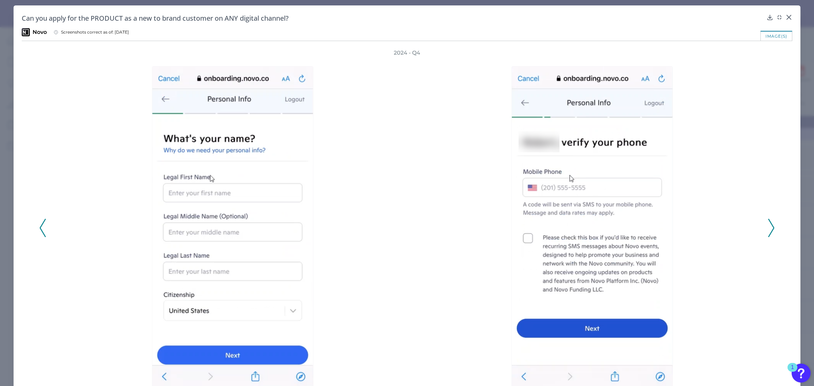
click at [768, 227] on icon at bounding box center [771, 228] width 6 height 18
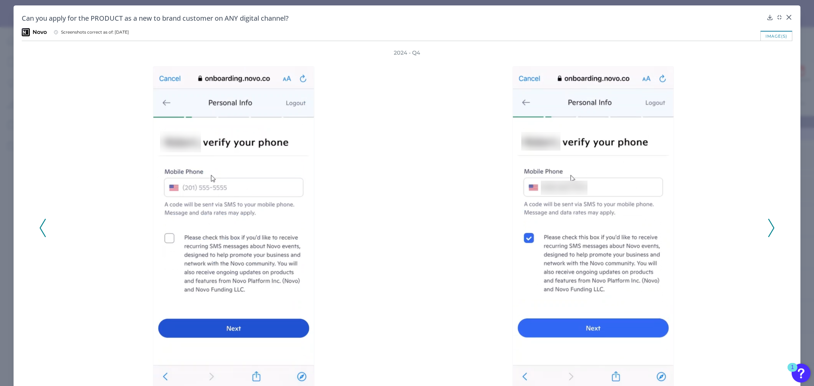
click at [768, 227] on icon at bounding box center [771, 228] width 6 height 18
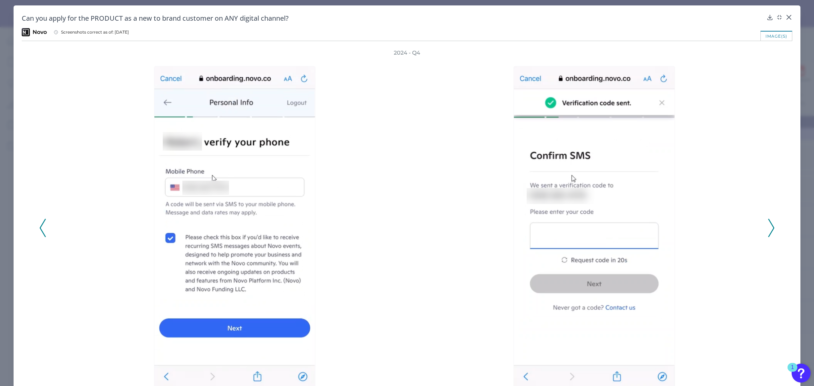
click at [768, 227] on icon at bounding box center [771, 228] width 6 height 18
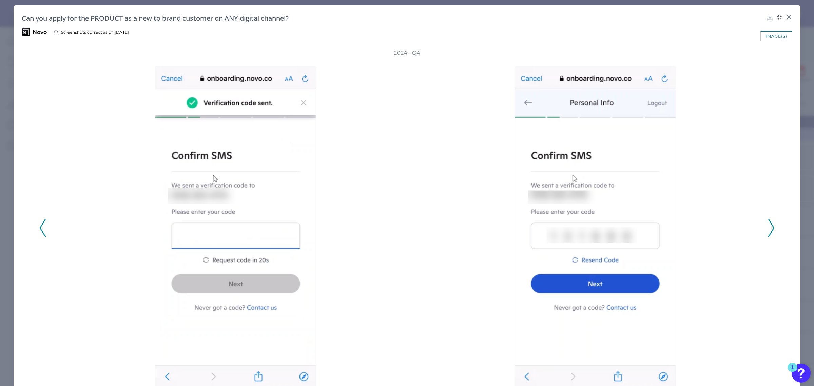
click at [768, 227] on icon at bounding box center [771, 228] width 6 height 18
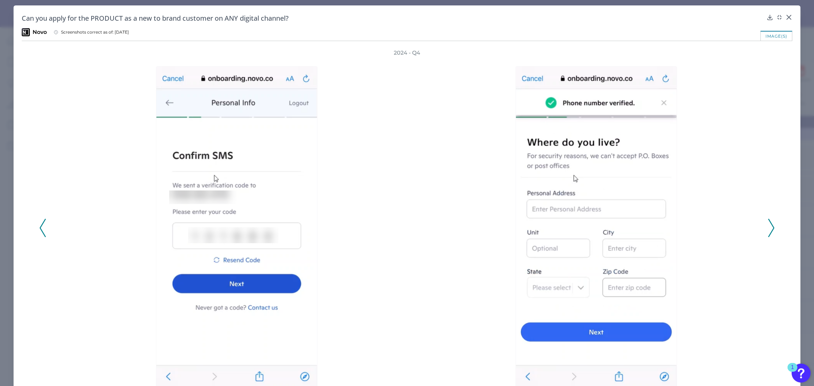
click at [768, 227] on icon at bounding box center [771, 228] width 6 height 18
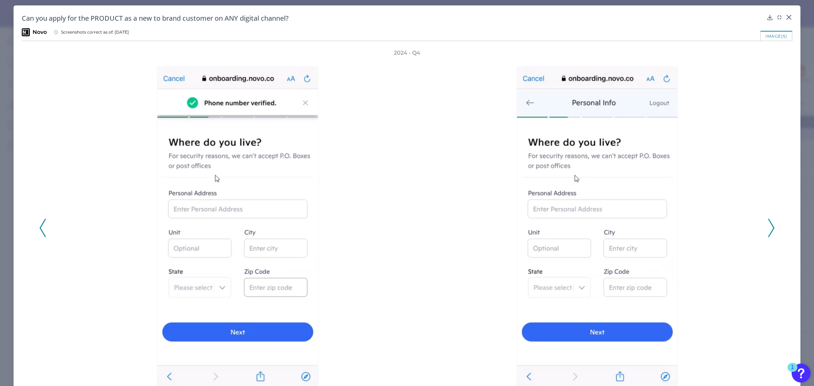
click at [768, 227] on icon at bounding box center [771, 228] width 6 height 18
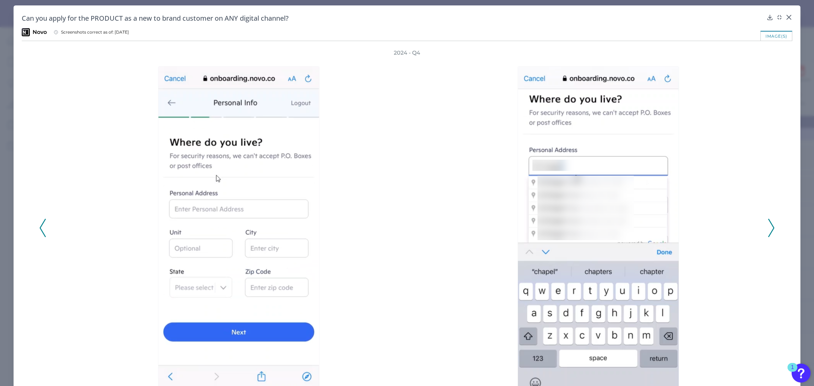
click at [768, 227] on icon at bounding box center [771, 228] width 6 height 18
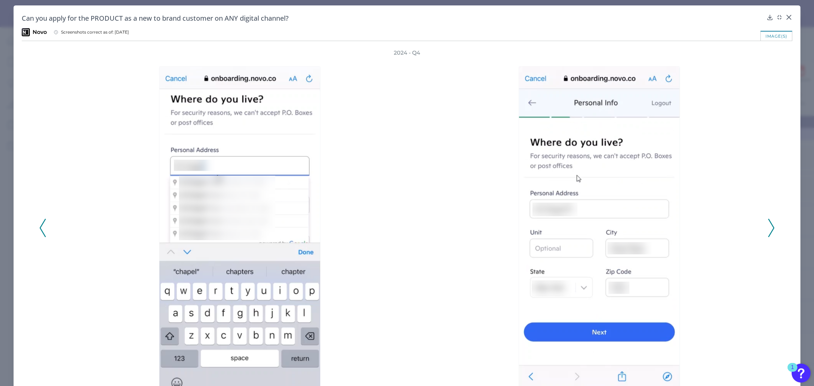
click at [768, 227] on icon at bounding box center [771, 228] width 6 height 18
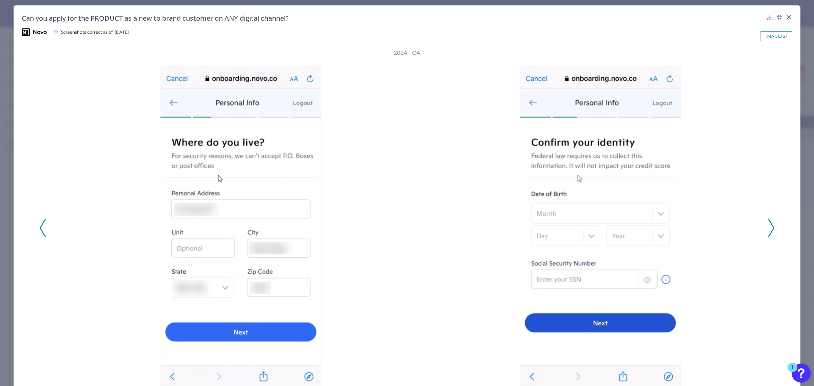
click at [768, 227] on icon at bounding box center [771, 228] width 6 height 18
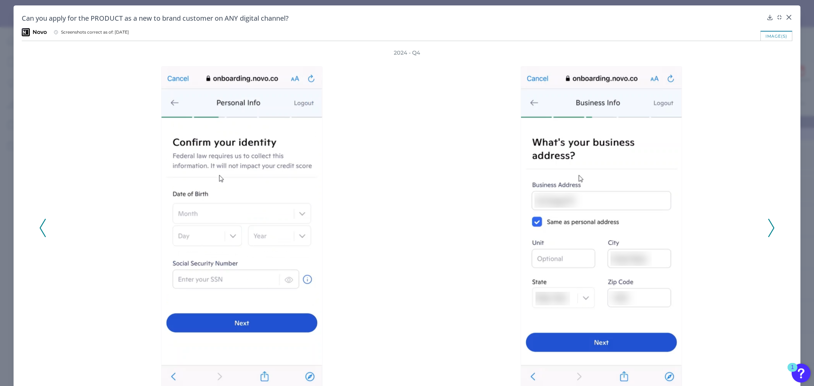
click at [768, 227] on icon at bounding box center [771, 228] width 6 height 18
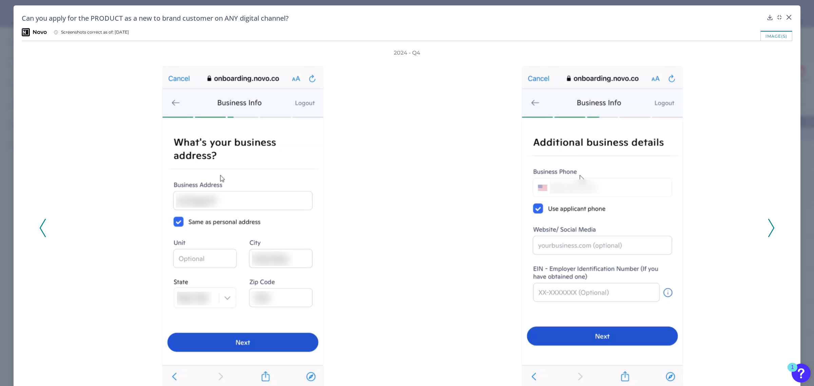
click at [768, 227] on icon at bounding box center [771, 228] width 6 height 18
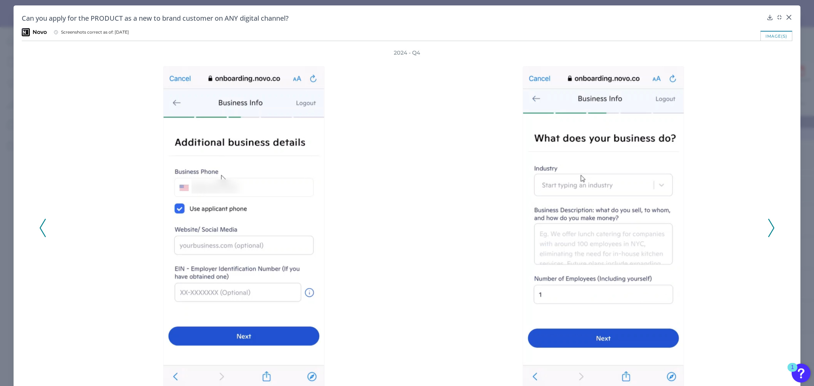
click at [768, 227] on icon at bounding box center [771, 228] width 6 height 18
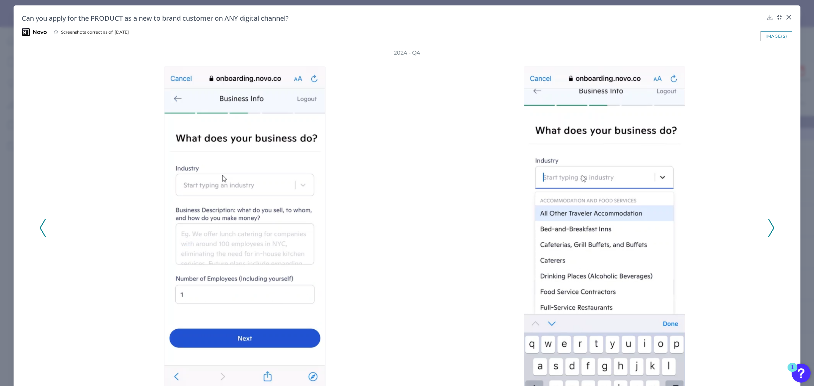
click at [768, 227] on icon at bounding box center [771, 228] width 6 height 18
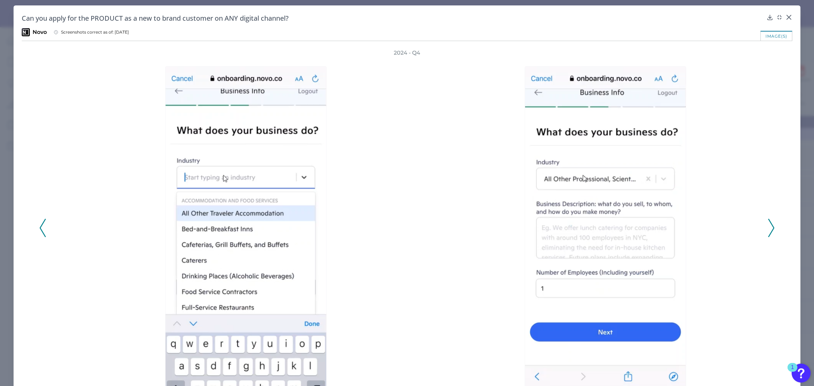
click at [768, 227] on icon at bounding box center [771, 228] width 6 height 18
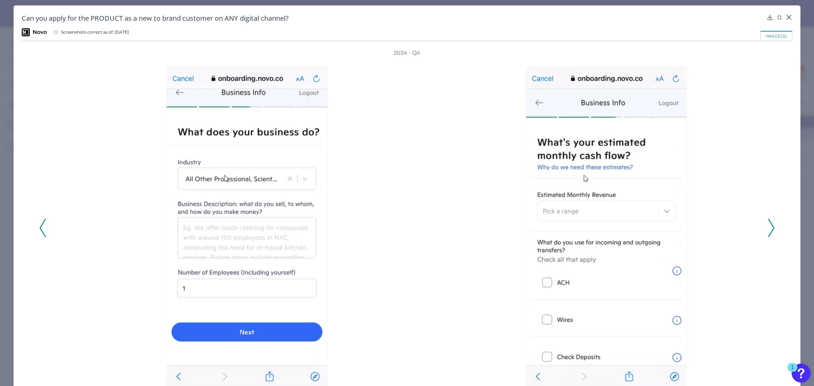
click at [768, 227] on icon at bounding box center [771, 228] width 6 height 18
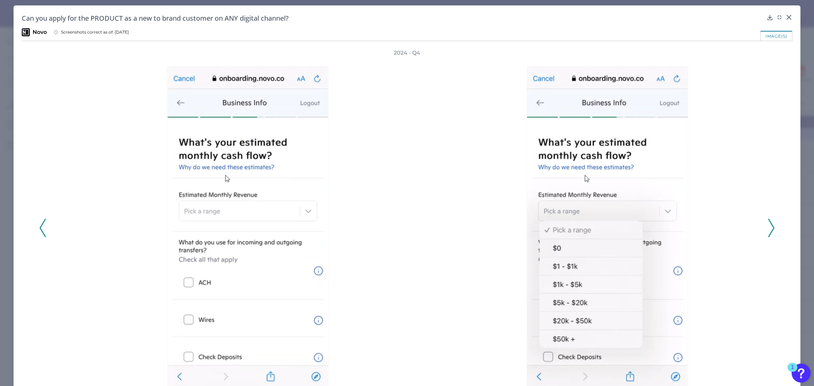
click at [768, 227] on icon at bounding box center [771, 228] width 6 height 18
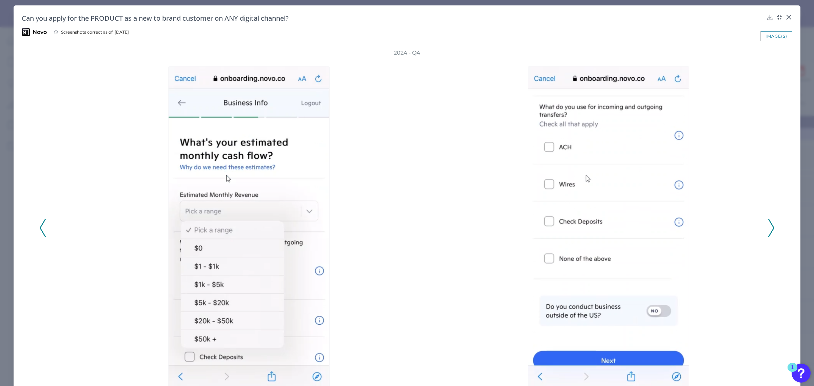
click at [768, 227] on icon at bounding box center [771, 228] width 6 height 18
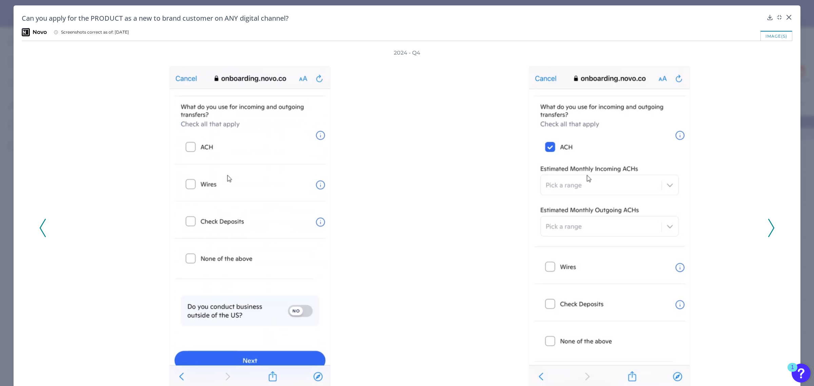
click at [768, 227] on icon at bounding box center [771, 228] width 6 height 18
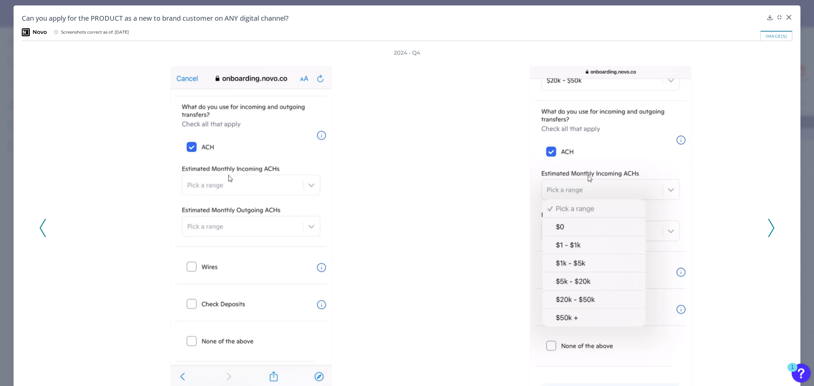
click at [768, 227] on icon at bounding box center [771, 228] width 6 height 18
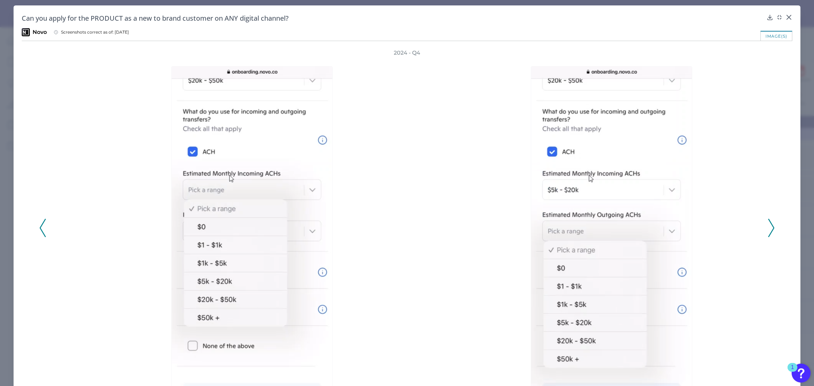
click at [768, 227] on icon at bounding box center [771, 228] width 6 height 18
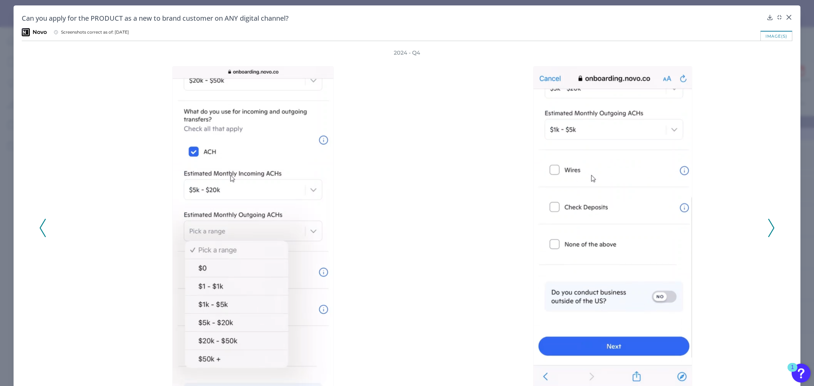
click at [768, 227] on icon at bounding box center [771, 228] width 6 height 18
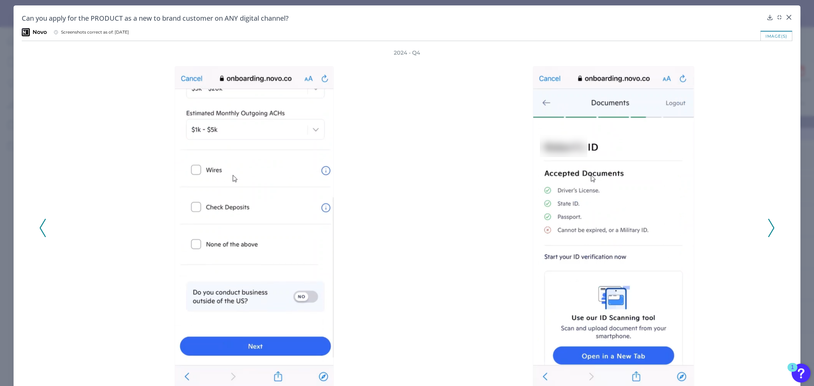
click at [768, 227] on icon at bounding box center [771, 228] width 6 height 18
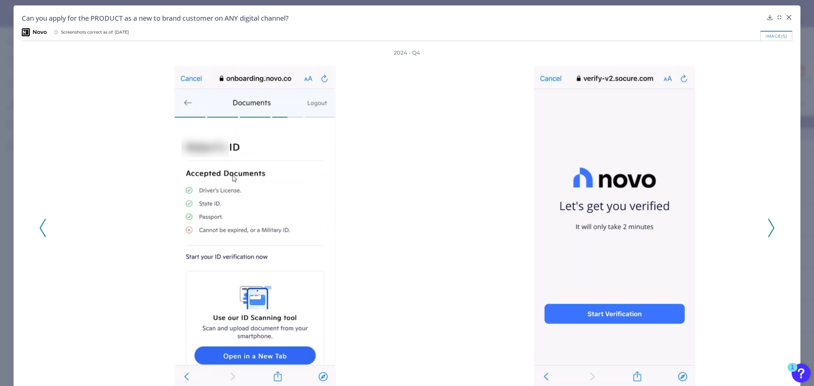
click at [768, 227] on icon at bounding box center [771, 228] width 6 height 18
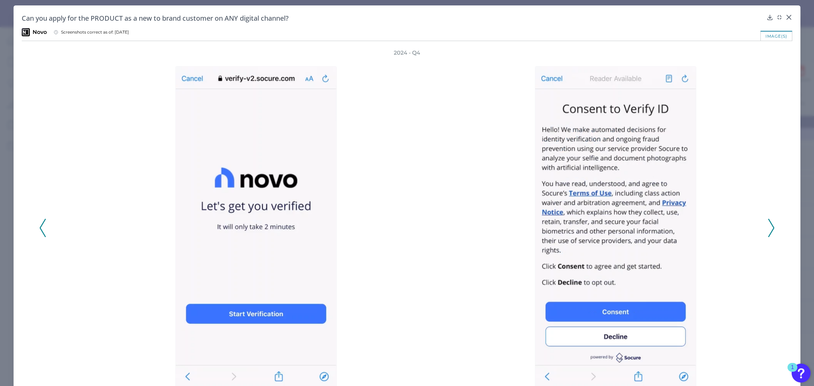
click at [768, 227] on icon at bounding box center [771, 228] width 6 height 18
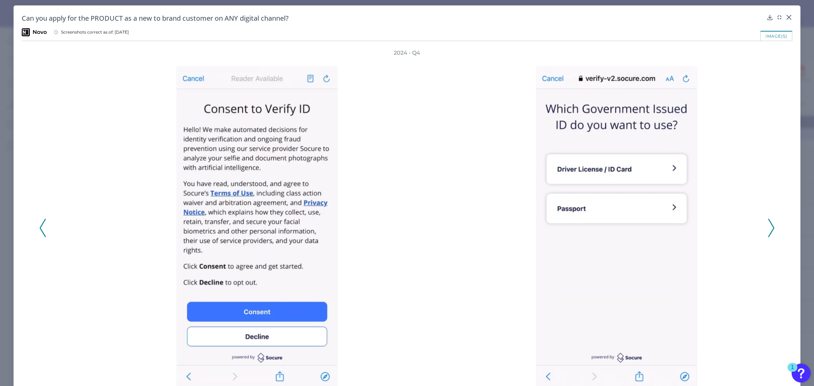
click at [768, 227] on icon at bounding box center [771, 228] width 6 height 18
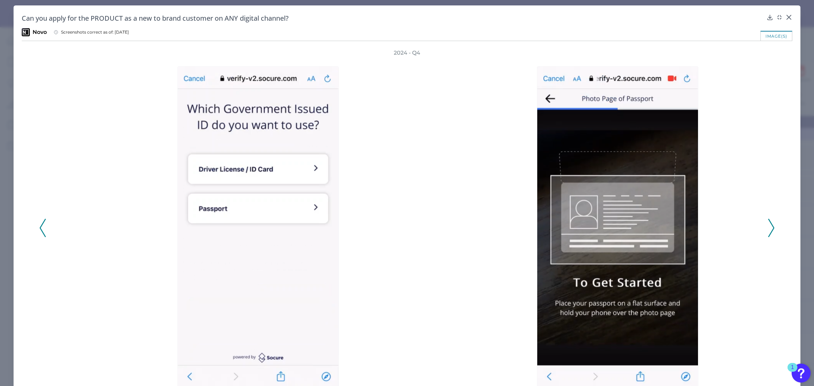
click at [768, 227] on icon at bounding box center [771, 228] width 6 height 18
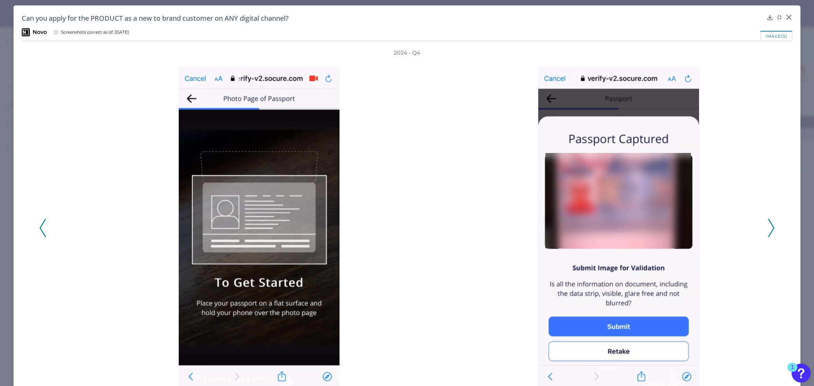
click at [768, 227] on icon at bounding box center [771, 228] width 6 height 18
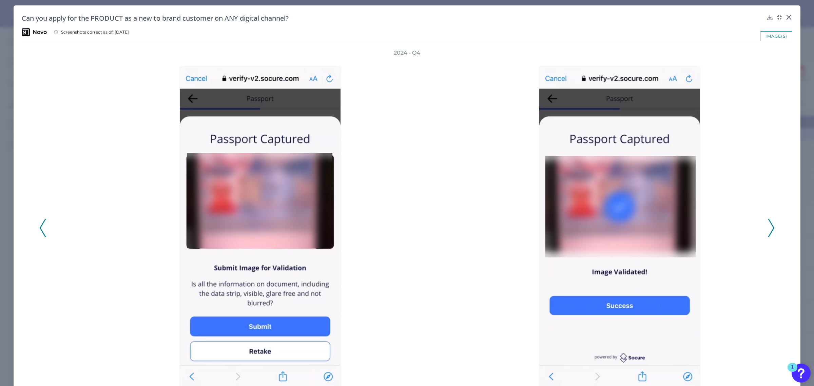
click at [768, 227] on icon at bounding box center [771, 228] width 6 height 18
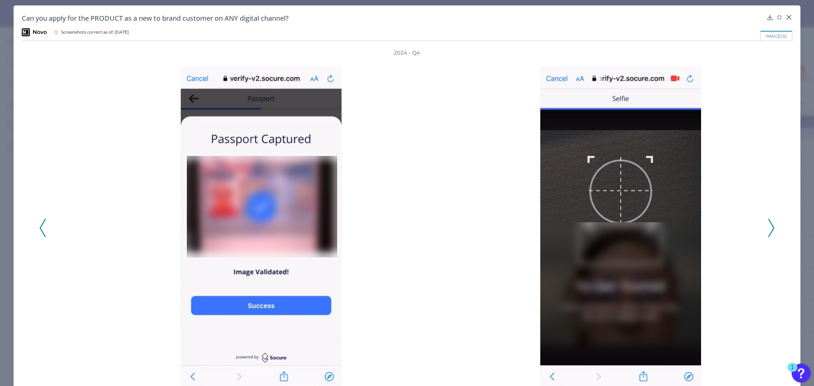
click at [768, 227] on icon at bounding box center [771, 228] width 6 height 18
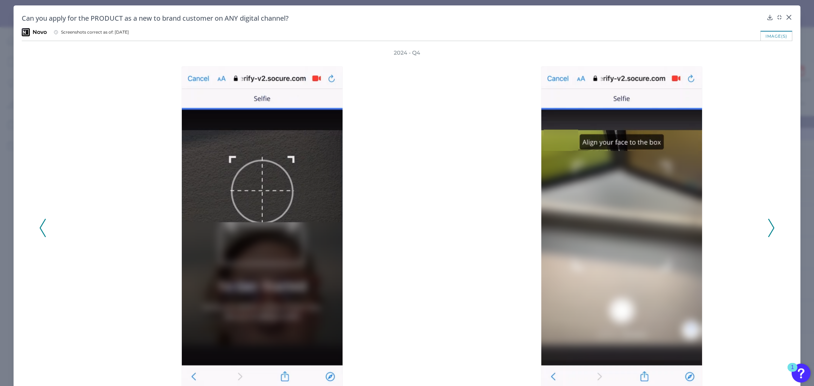
click at [768, 227] on icon at bounding box center [771, 228] width 6 height 18
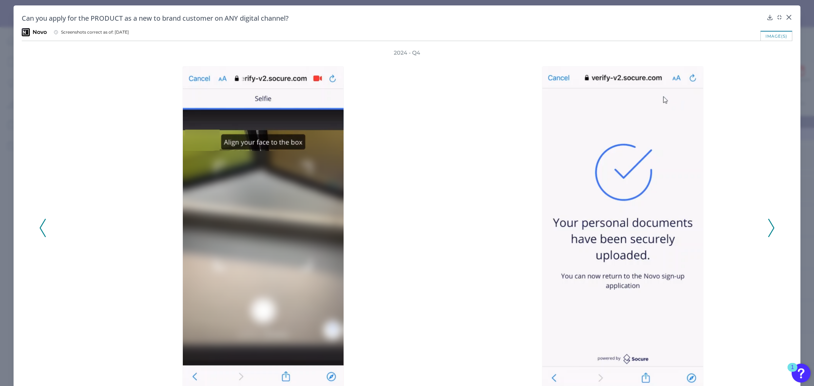
click at [768, 227] on icon at bounding box center [771, 228] width 6 height 18
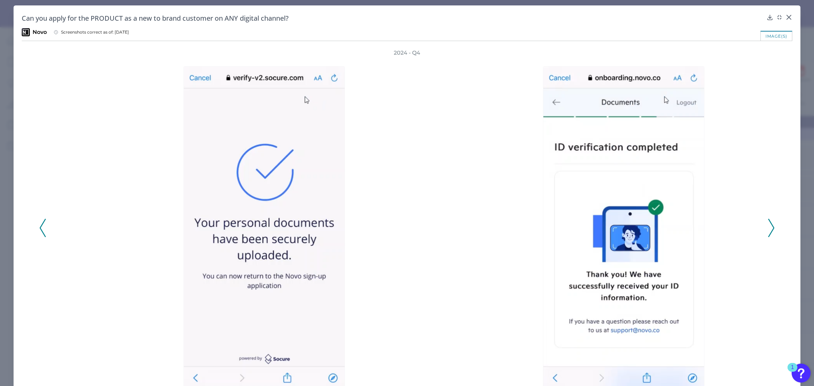
click at [768, 227] on icon at bounding box center [771, 228] width 6 height 18
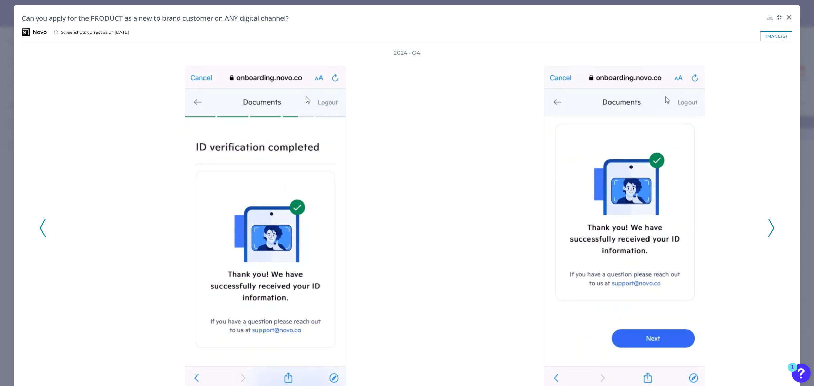
click at [768, 227] on icon at bounding box center [771, 228] width 6 height 18
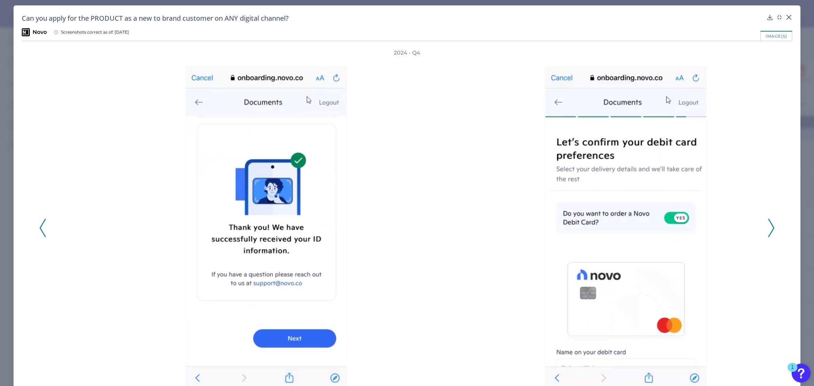
click at [768, 227] on icon at bounding box center [771, 228] width 6 height 18
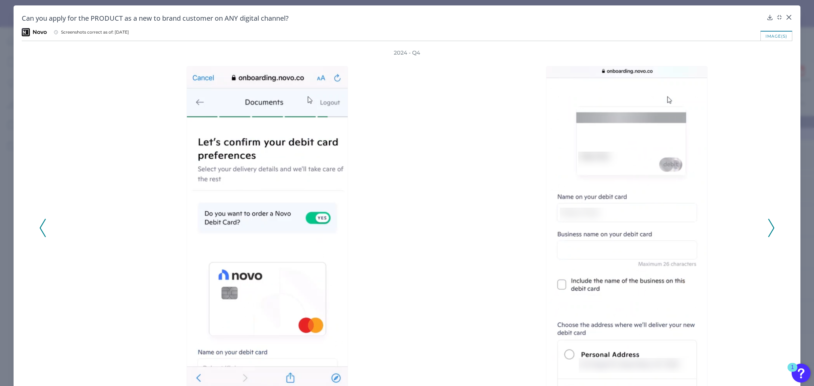
click at [768, 227] on icon at bounding box center [771, 228] width 6 height 18
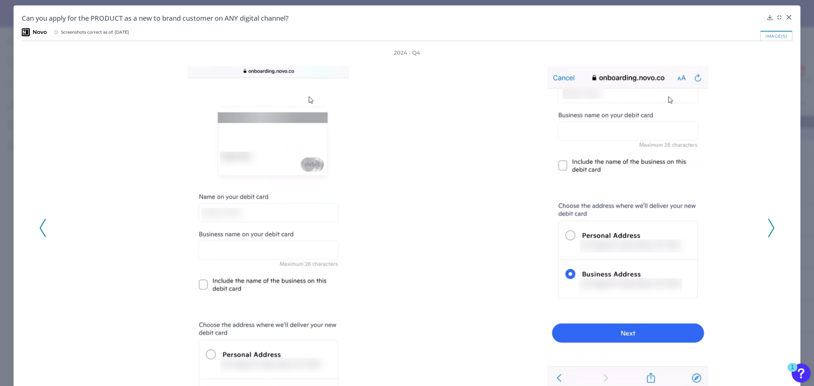
click at [768, 227] on icon at bounding box center [771, 228] width 6 height 18
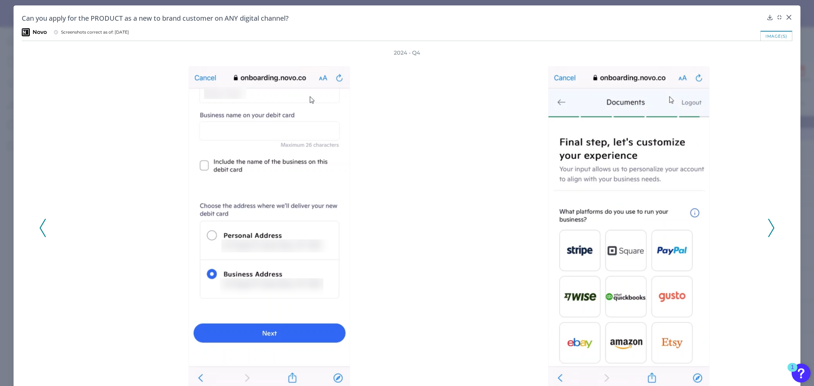
click at [768, 227] on icon at bounding box center [771, 228] width 6 height 18
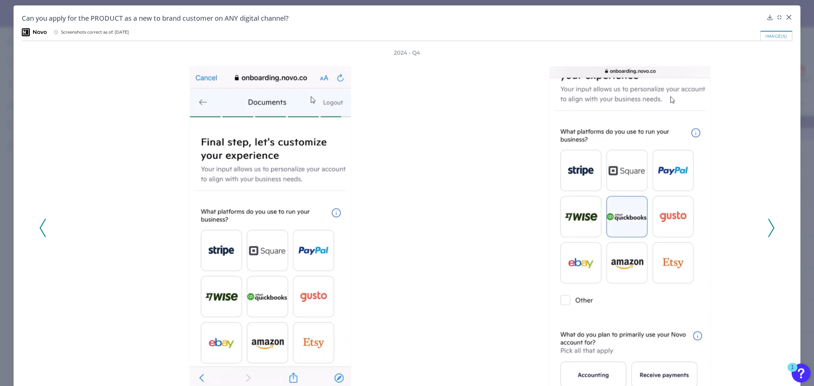
click at [768, 227] on icon at bounding box center [771, 228] width 6 height 18
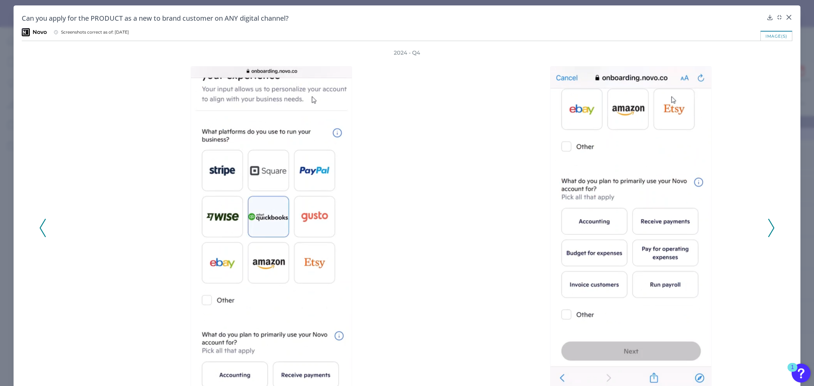
click at [768, 227] on icon at bounding box center [771, 228] width 6 height 18
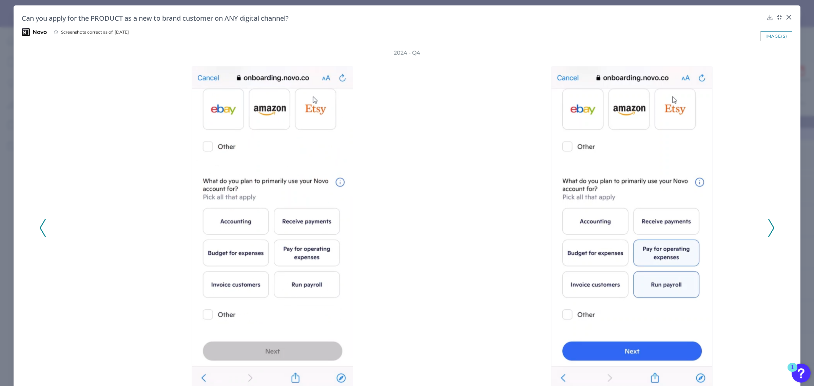
click at [768, 227] on icon at bounding box center [771, 228] width 6 height 18
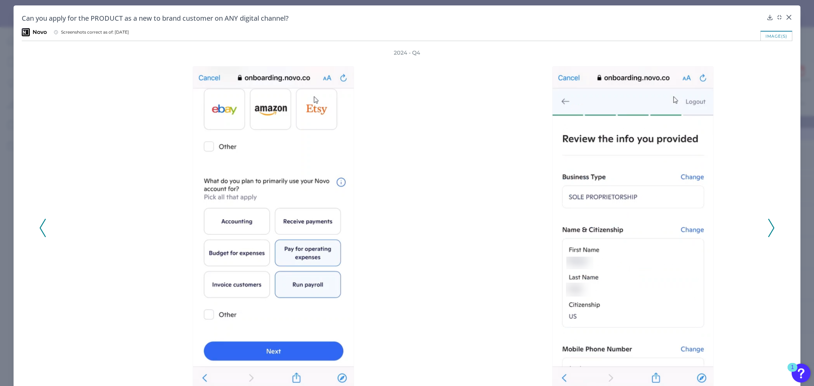
click at [768, 227] on icon at bounding box center [771, 228] width 6 height 18
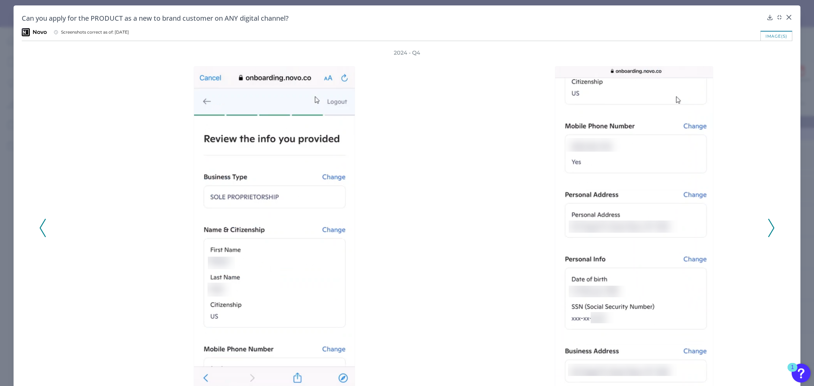
click at [768, 227] on icon at bounding box center [771, 228] width 6 height 18
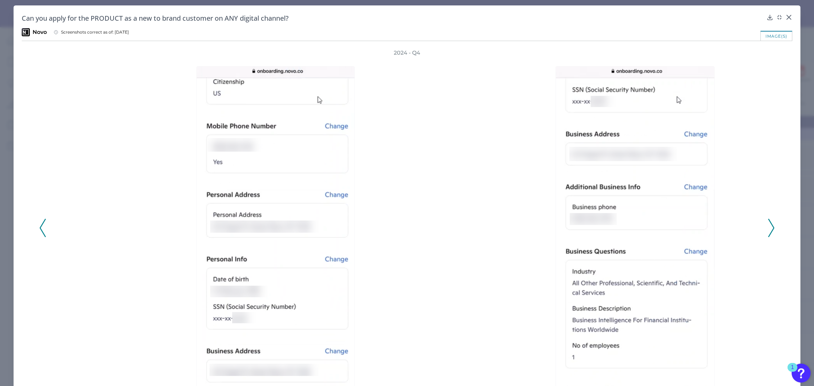
click at [768, 227] on icon at bounding box center [771, 228] width 6 height 18
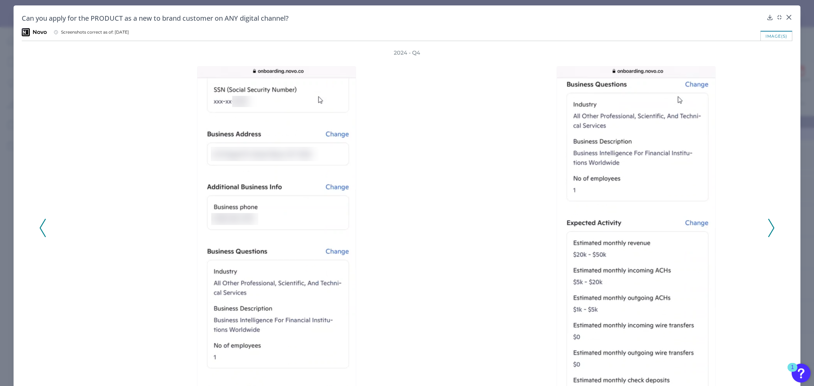
click at [768, 227] on icon at bounding box center [771, 228] width 6 height 18
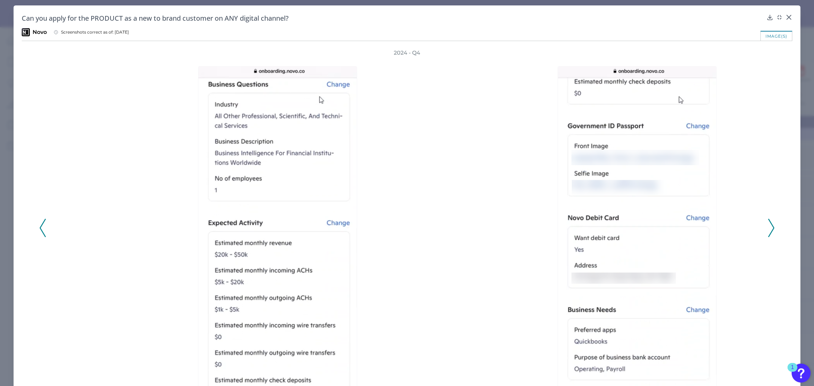
click at [768, 227] on icon at bounding box center [771, 228] width 6 height 18
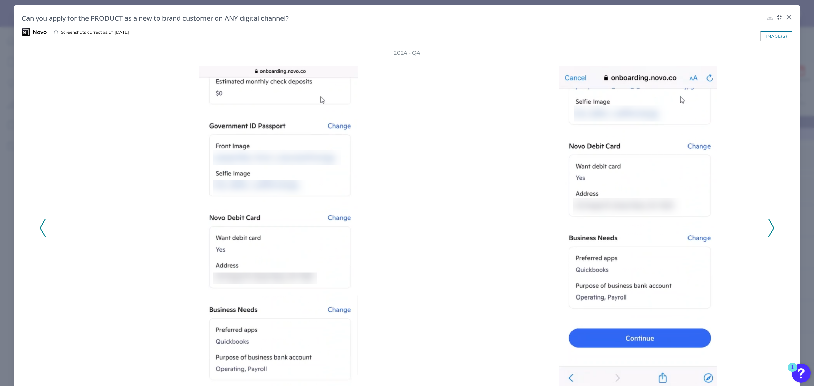
click at [768, 227] on icon at bounding box center [771, 228] width 6 height 18
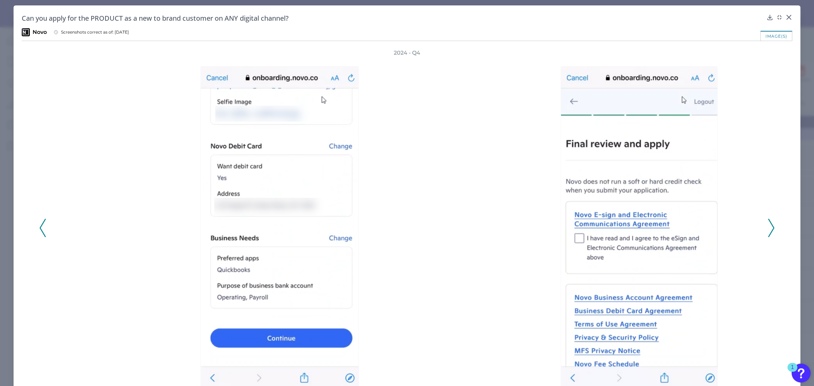
click at [768, 227] on icon at bounding box center [771, 228] width 6 height 18
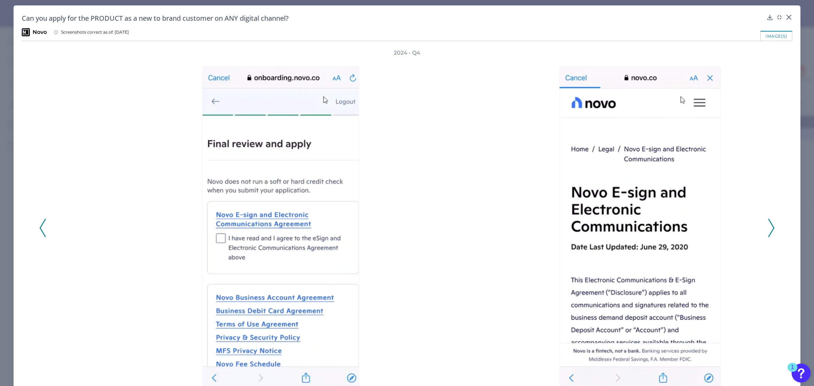
click at [768, 227] on icon at bounding box center [771, 228] width 6 height 18
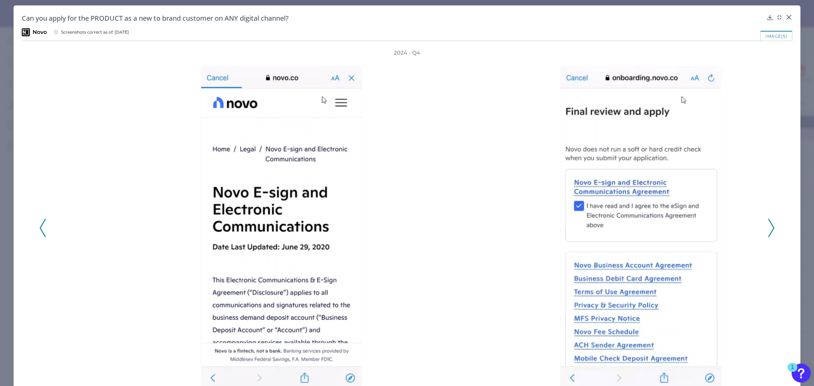
click at [768, 227] on icon at bounding box center [771, 228] width 6 height 18
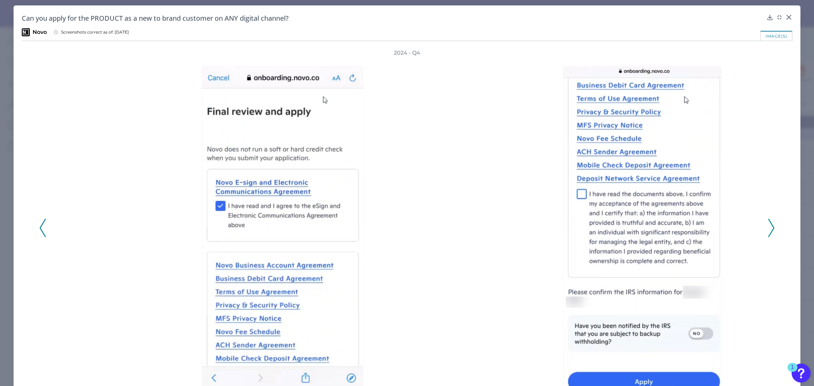
click at [768, 227] on icon at bounding box center [771, 228] width 6 height 18
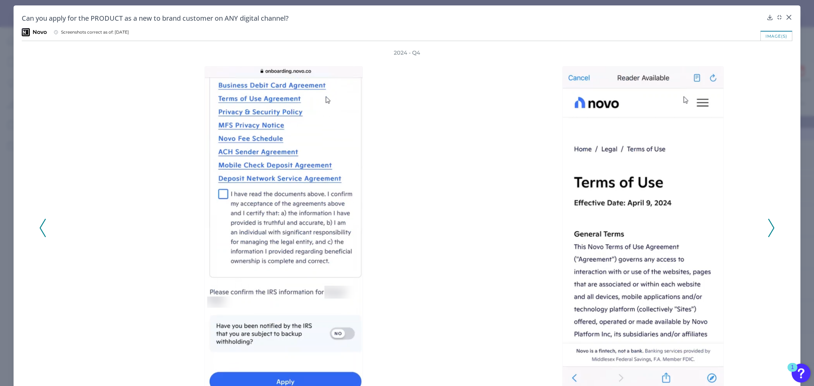
click at [768, 227] on icon at bounding box center [771, 228] width 6 height 18
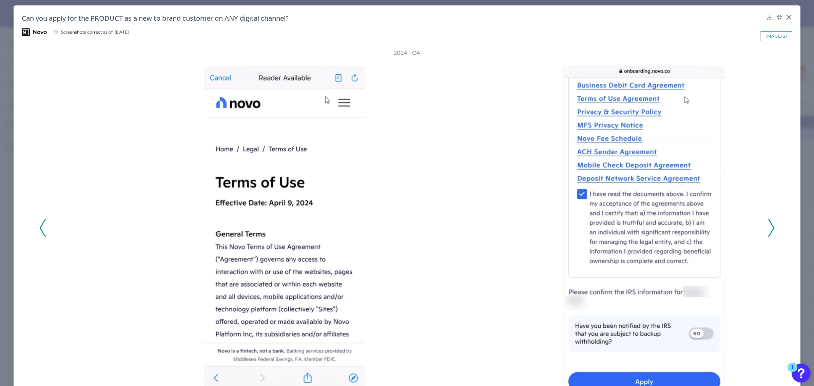
click at [768, 227] on icon at bounding box center [771, 228] width 6 height 18
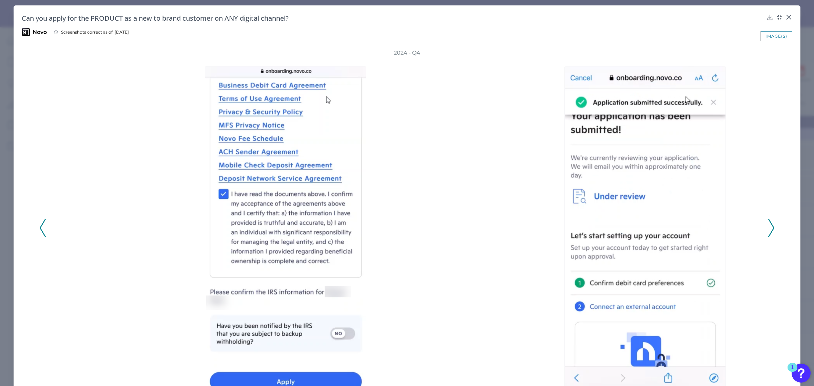
click at [768, 227] on icon at bounding box center [771, 228] width 6 height 18
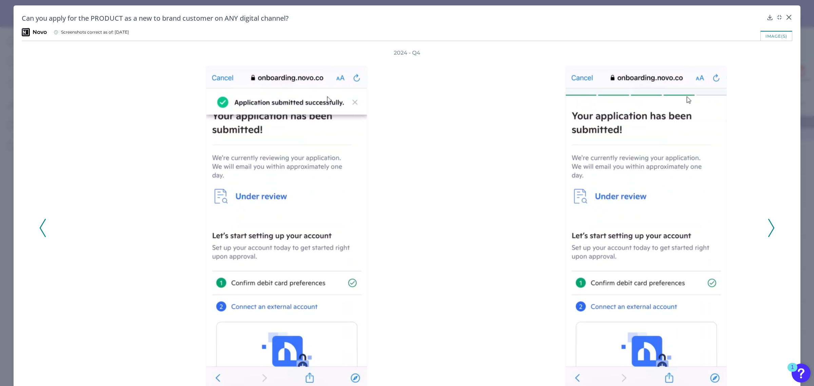
click at [768, 227] on icon at bounding box center [771, 228] width 6 height 18
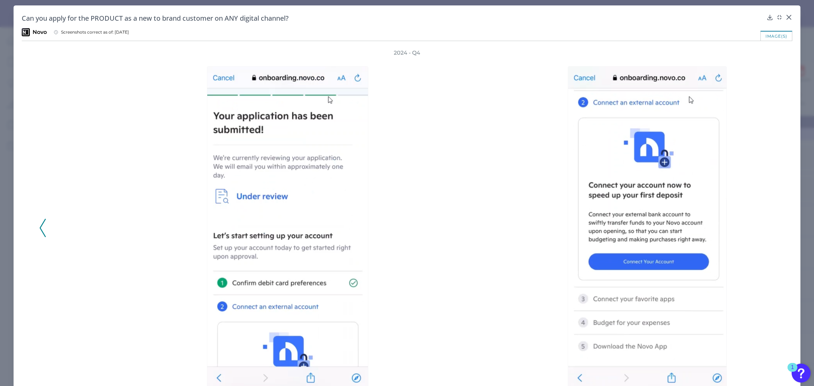
click at [767, 227] on div "2024 - Q4" at bounding box center [406, 224] width 735 height 350
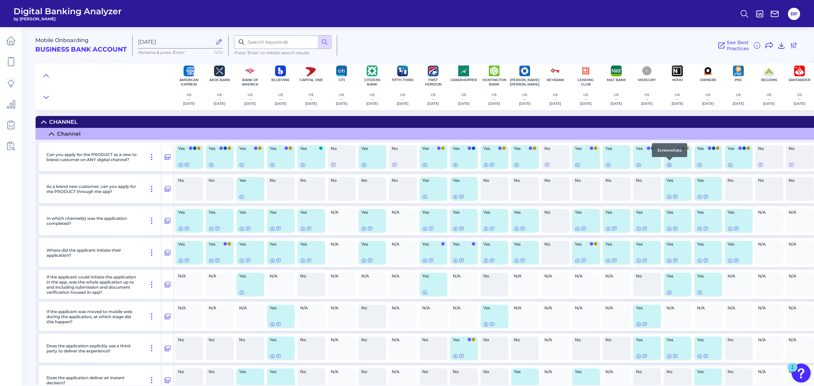
click at [668, 166] on icon at bounding box center [668, 164] width 5 height 5
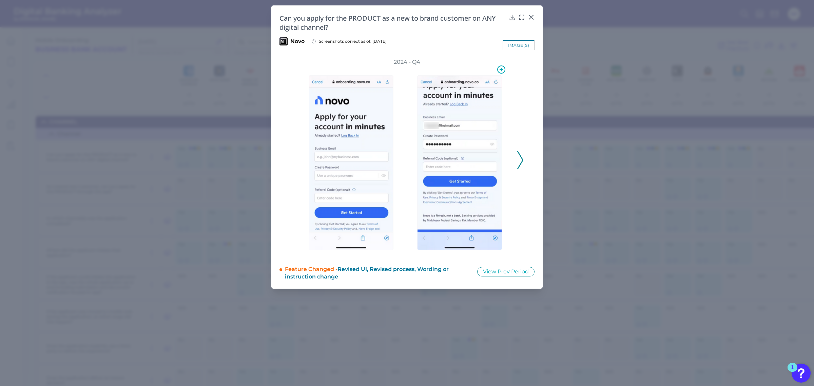
click at [479, 191] on img at bounding box center [459, 162] width 85 height 175
drag, startPoint x: 582, startPoint y: 202, endPoint x: 533, endPoint y: 210, distance: 50.2
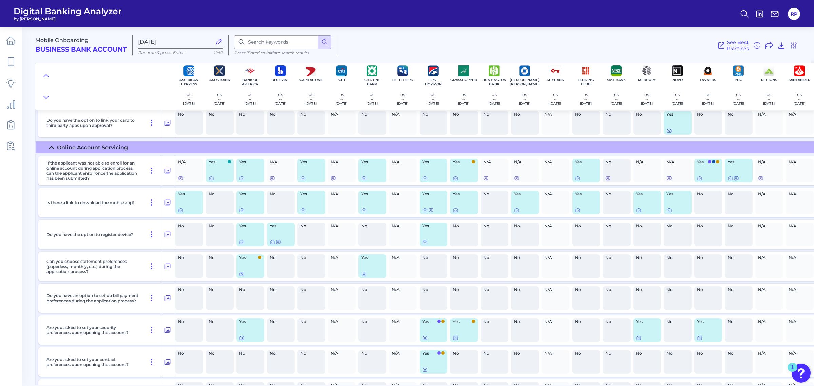
scroll to position [835, 0]
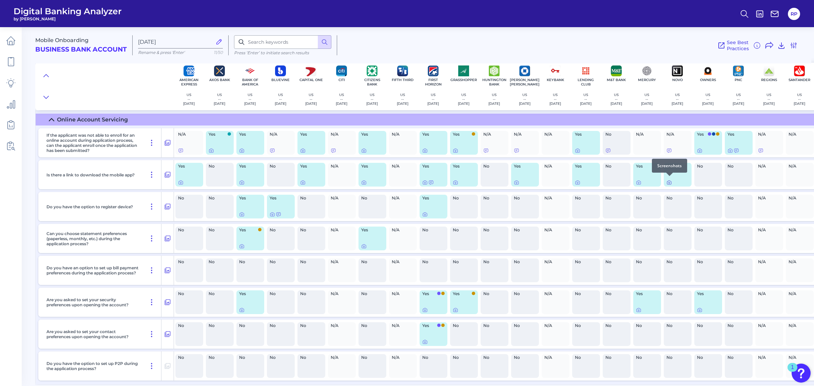
click at [669, 180] on icon at bounding box center [668, 182] width 5 height 5
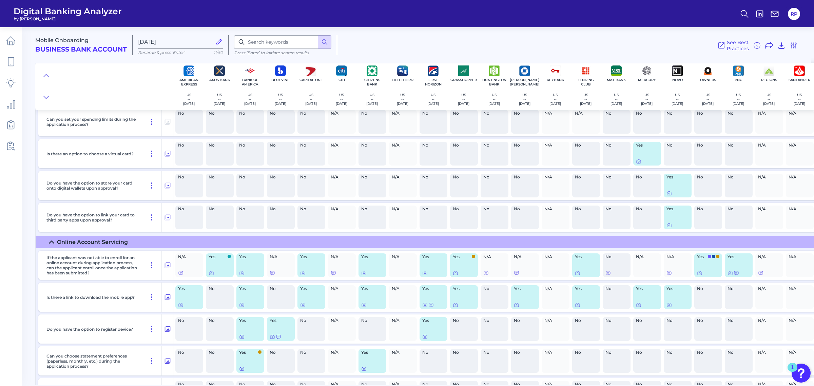
scroll to position [708, 0]
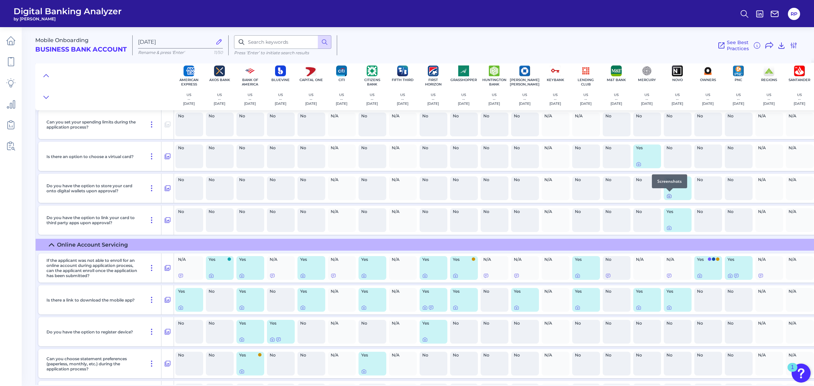
click at [667, 198] on icon at bounding box center [668, 195] width 5 height 5
click at [670, 228] on icon at bounding box center [668, 228] width 1 height 1
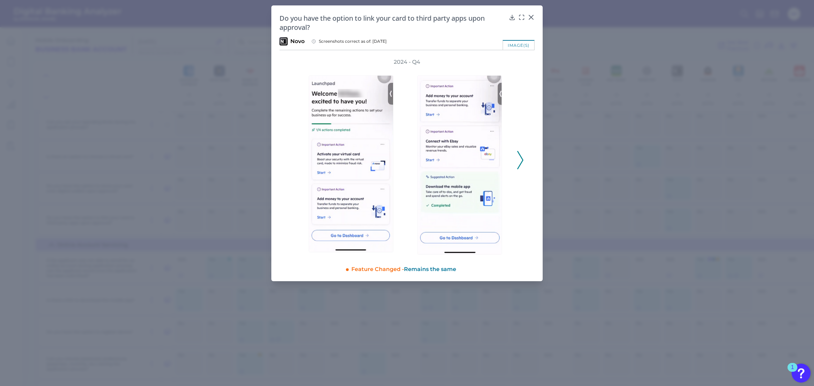
click at [515, 159] on div "2024 - Q4" at bounding box center [406, 156] width 233 height 196
click at [520, 158] on icon at bounding box center [520, 160] width 6 height 18
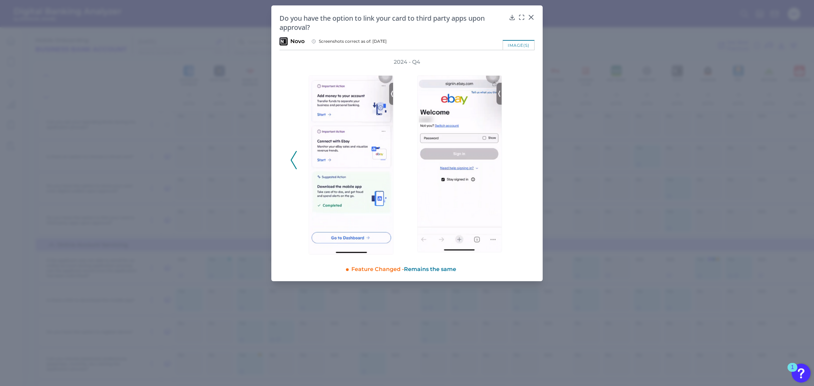
click at [520, 158] on div "2024 - Q4" at bounding box center [406, 156] width 233 height 196
click at [293, 158] on icon at bounding box center [294, 160] width 6 height 18
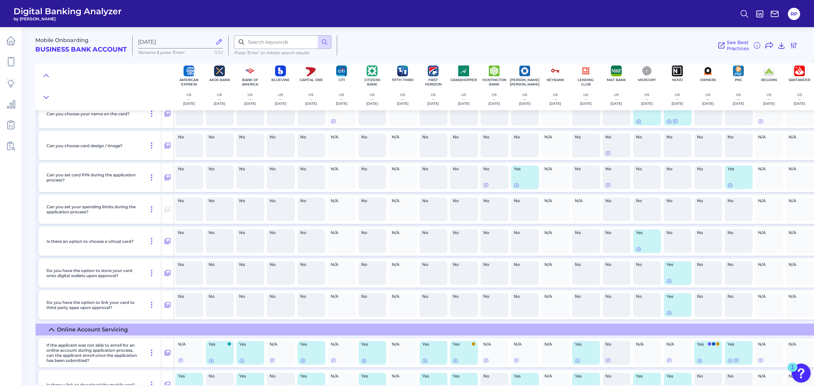
scroll to position [581, 0]
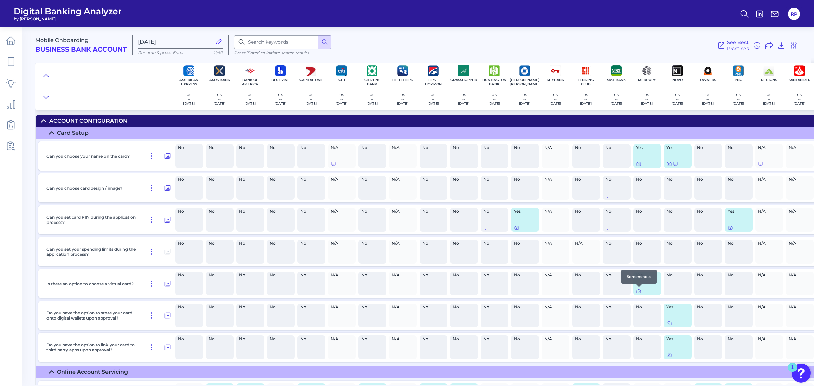
click at [640, 292] on icon at bounding box center [639, 292] width 4 height 4
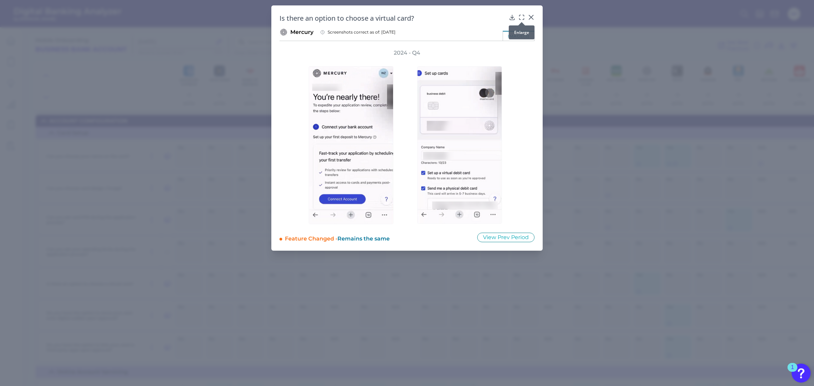
click at [521, 19] on div at bounding box center [521, 22] width 7 height 7
click at [521, 16] on icon at bounding box center [521, 17] width 7 height 7
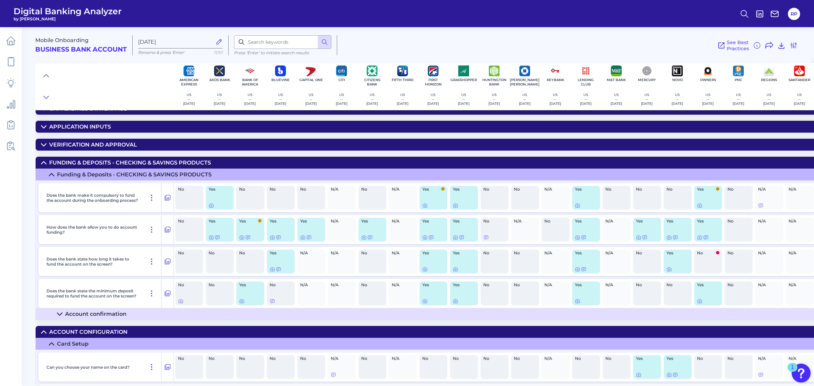
scroll to position [369, 0]
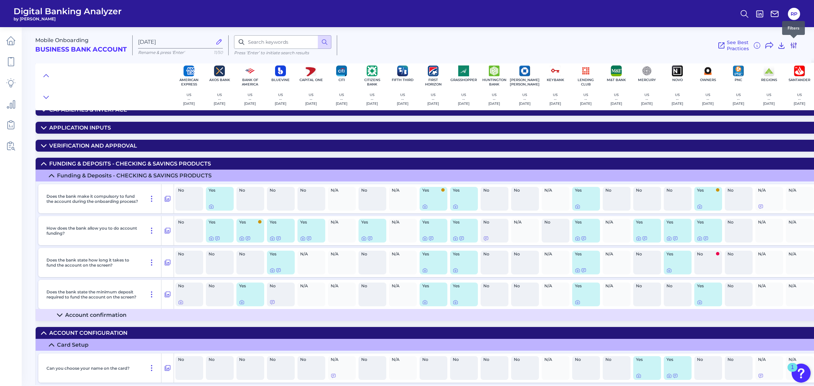
click at [795, 46] on icon at bounding box center [793, 45] width 8 height 8
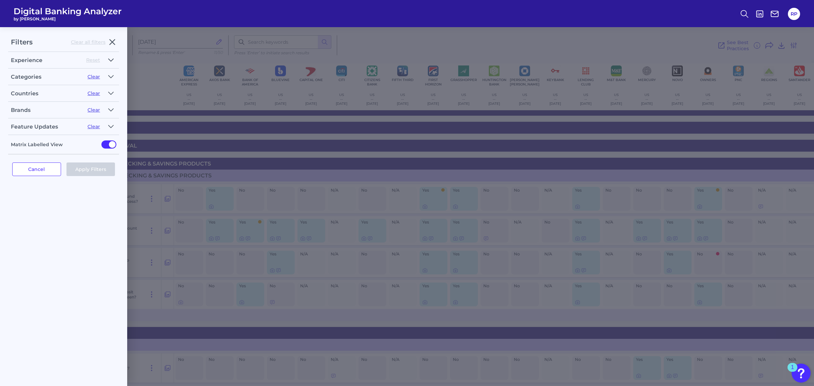
click at [112, 60] on icon "button" at bounding box center [111, 60] width 5 height 2
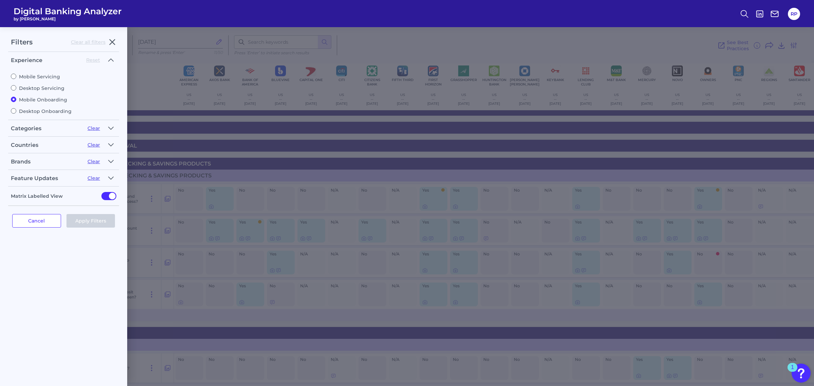
click at [44, 85] on label "Desktop Servicing" at bounding box center [63, 88] width 105 height 6
click at [16, 85] on input "Desktop Servicing" at bounding box center [13, 87] width 5 height 5
radio input "true"
radio input "false"
click at [27, 116] on fieldset "Experience Reset Mobile Servicing Desktop Servicing Mobile Onboarding Desktop O…" at bounding box center [63, 87] width 111 height 65
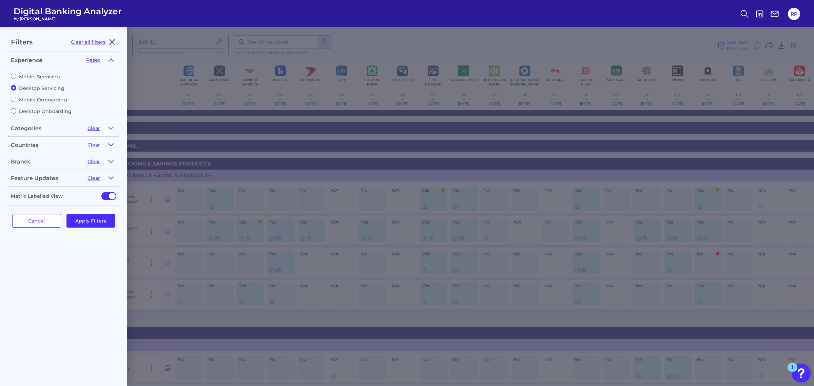
click at [30, 111] on label "Desktop Onboarding" at bounding box center [63, 111] width 105 height 6
click at [16, 111] on input "Desktop Onboarding" at bounding box center [13, 110] width 5 height 5
radio input "true"
radio input "false"
click at [85, 224] on button "Apply Filters" at bounding box center [90, 221] width 49 height 14
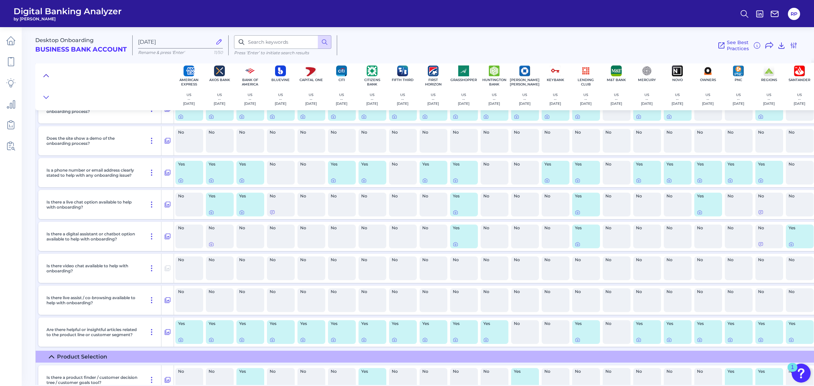
click at [47, 76] on icon at bounding box center [46, 75] width 5 height 2
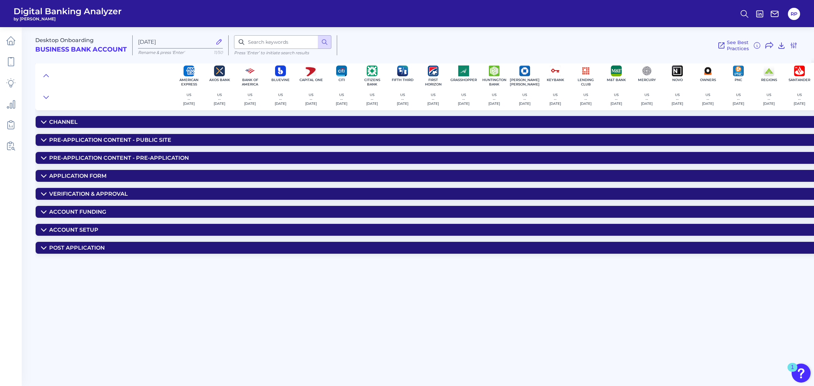
click at [116, 231] on summary "Account Setup" at bounding box center [532, 230] width 993 height 12
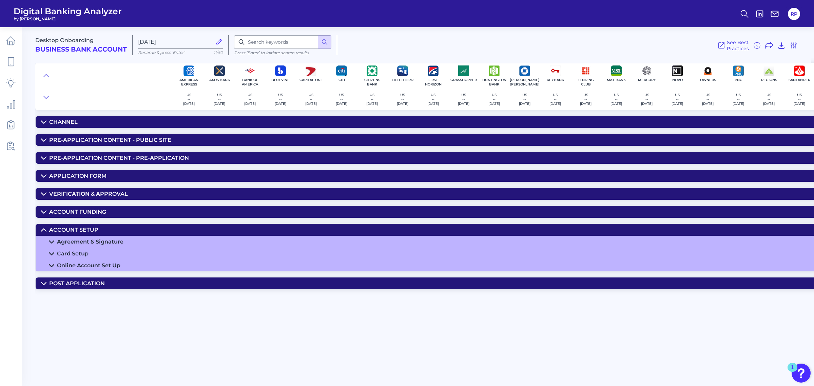
click at [110, 287] on summary "Post Application" at bounding box center [532, 283] width 993 height 12
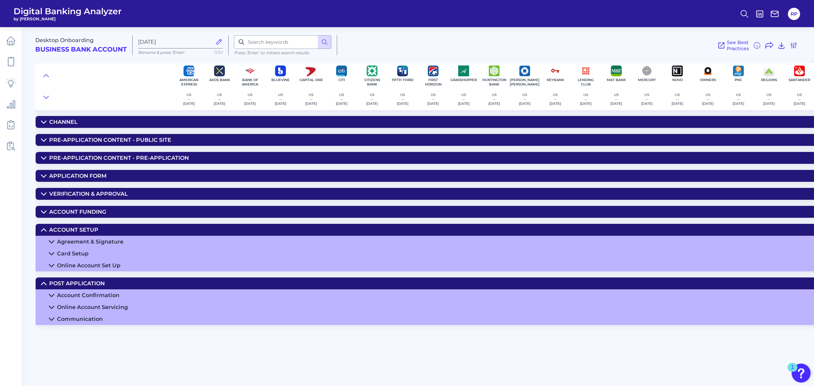
click at [111, 295] on div "Account Confirmation" at bounding box center [88, 295] width 62 height 6
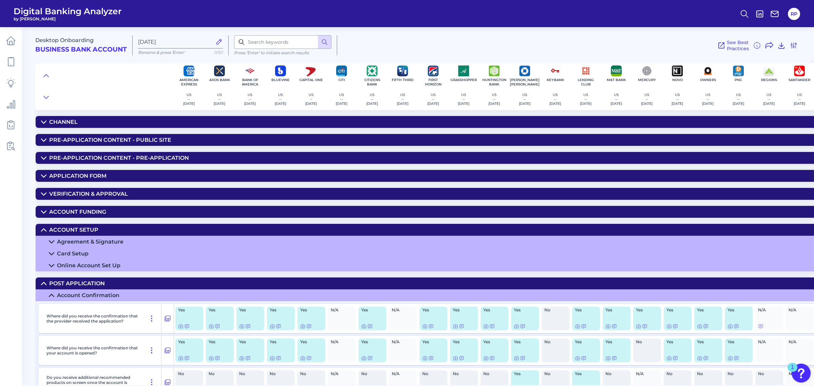
click at [114, 296] on div "Account Confirmation" at bounding box center [88, 295] width 62 height 6
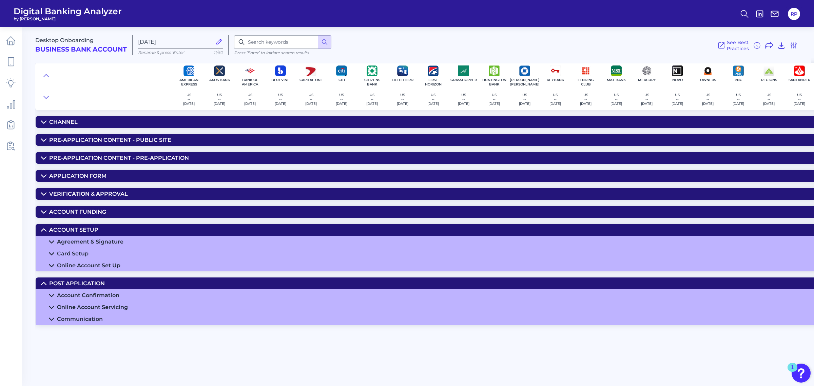
click at [115, 305] on div "Online Account Servicing" at bounding box center [92, 307] width 71 height 6
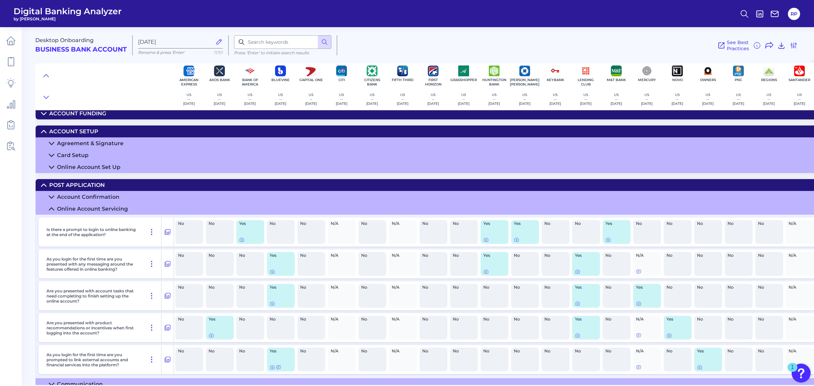
scroll to position [106, 0]
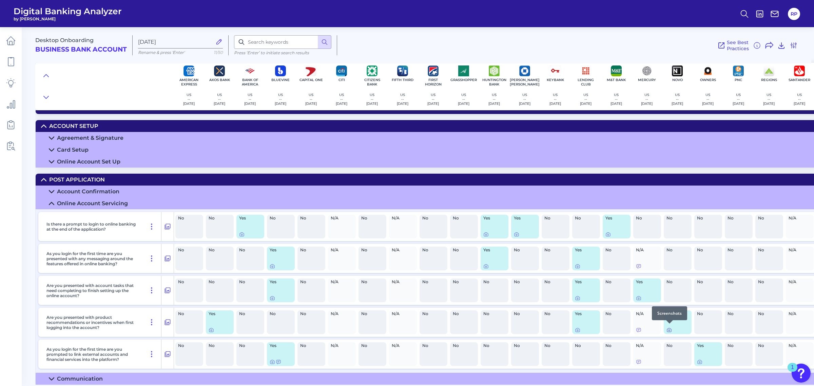
click at [669, 327] on icon at bounding box center [668, 329] width 5 height 5
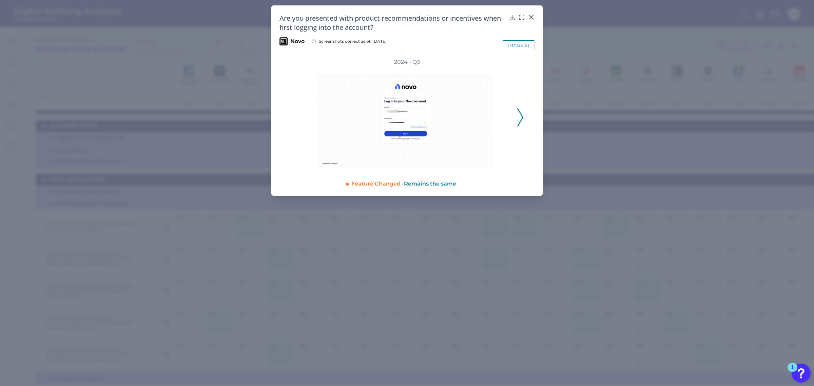
click at [521, 115] on polyline at bounding box center [519, 117] width 5 height 17
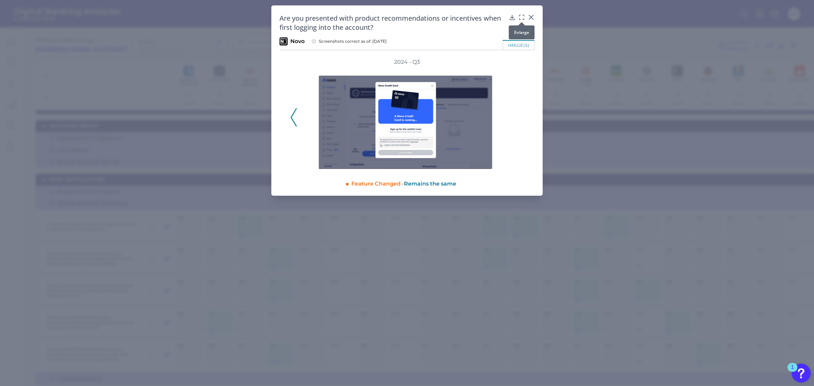
click at [520, 16] on icon at bounding box center [521, 17] width 7 height 7
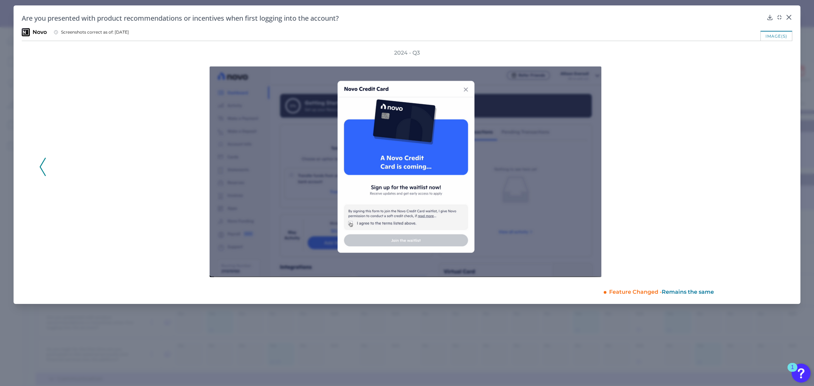
click at [45, 169] on icon at bounding box center [43, 167] width 6 height 18
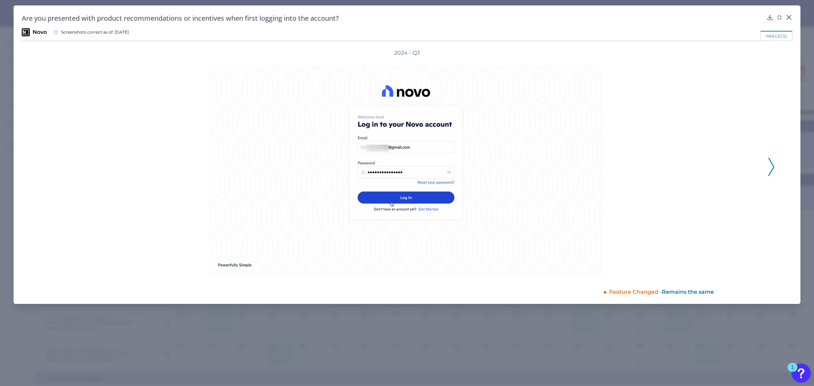
click at [774, 168] on icon at bounding box center [771, 167] width 6 height 18
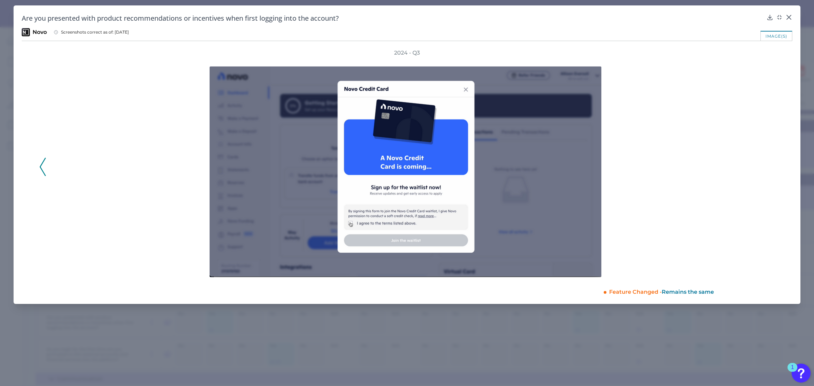
click at [774, 168] on div "2024 - Q3" at bounding box center [406, 163] width 735 height 228
